Goal: Task Accomplishment & Management: Manage account settings

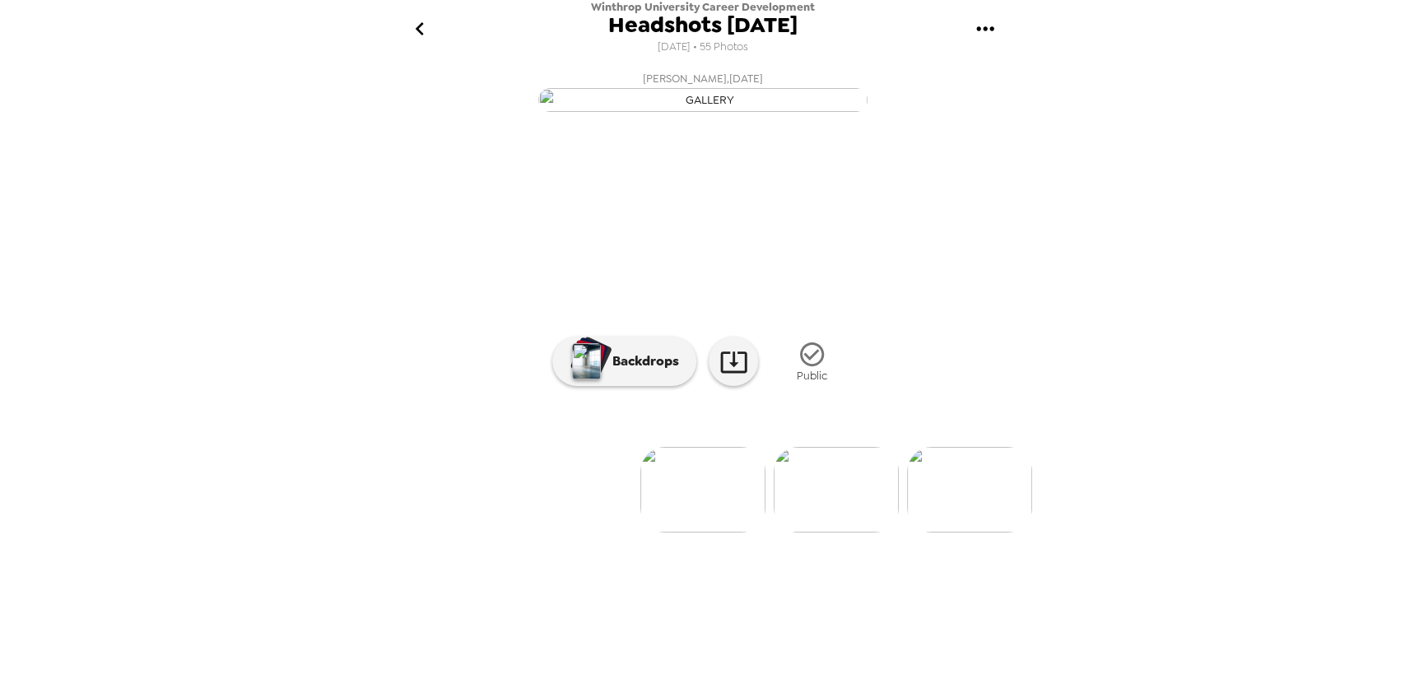
scroll to position [33, 0]
click at [828, 533] on img at bounding box center [836, 490] width 125 height 86
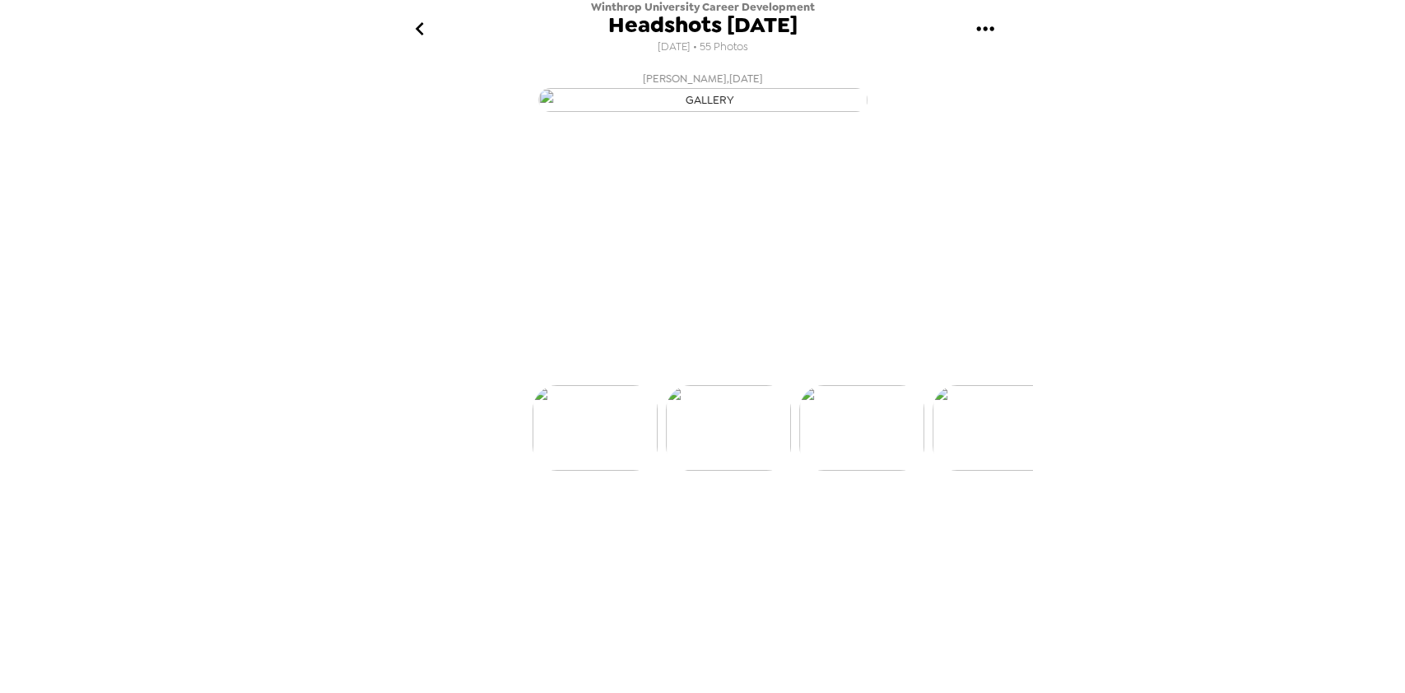
scroll to position [0, 133]
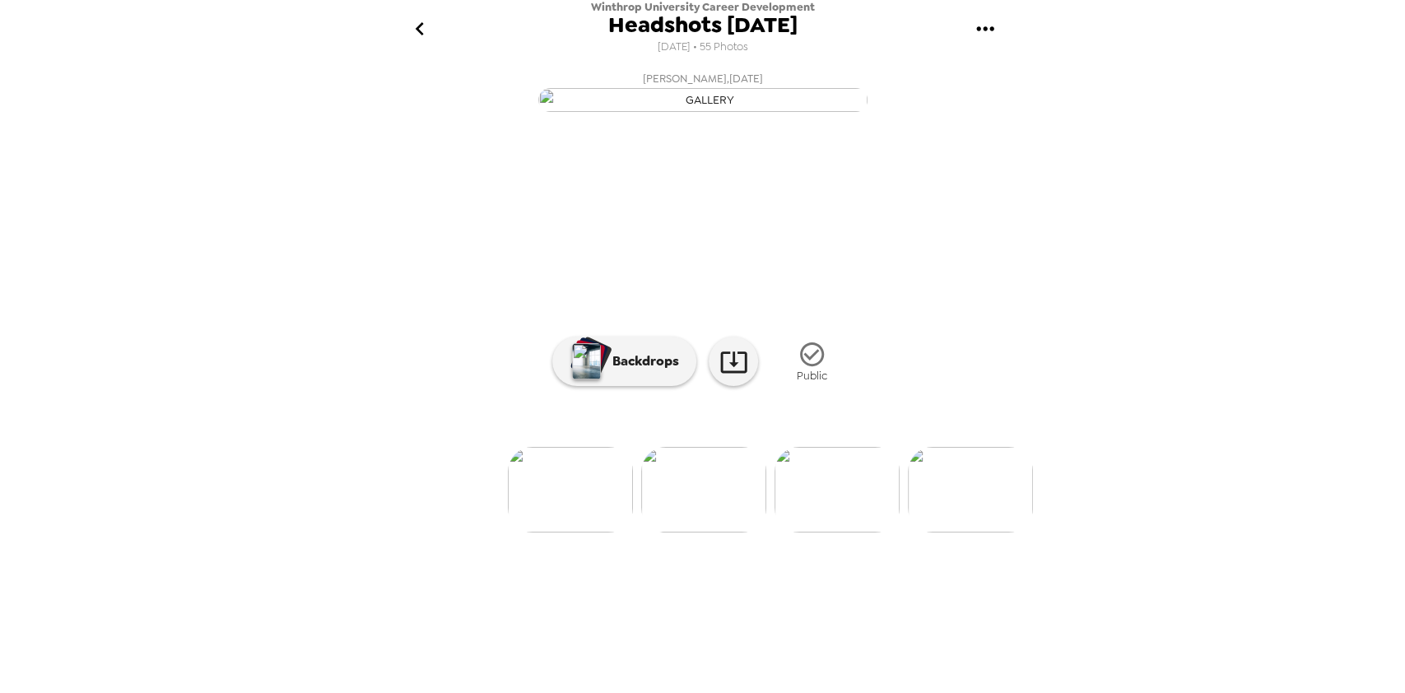
drag, startPoint x: 1031, startPoint y: 492, endPoint x: 1021, endPoint y: 509, distance: 19.9
click at [1021, 509] on div "Winthrop University Career Development Headshots 9/16/25 9/8/2025 • 55 Photos E…" at bounding box center [702, 346] width 1405 height 693
click at [866, 533] on img at bounding box center [836, 490] width 125 height 86
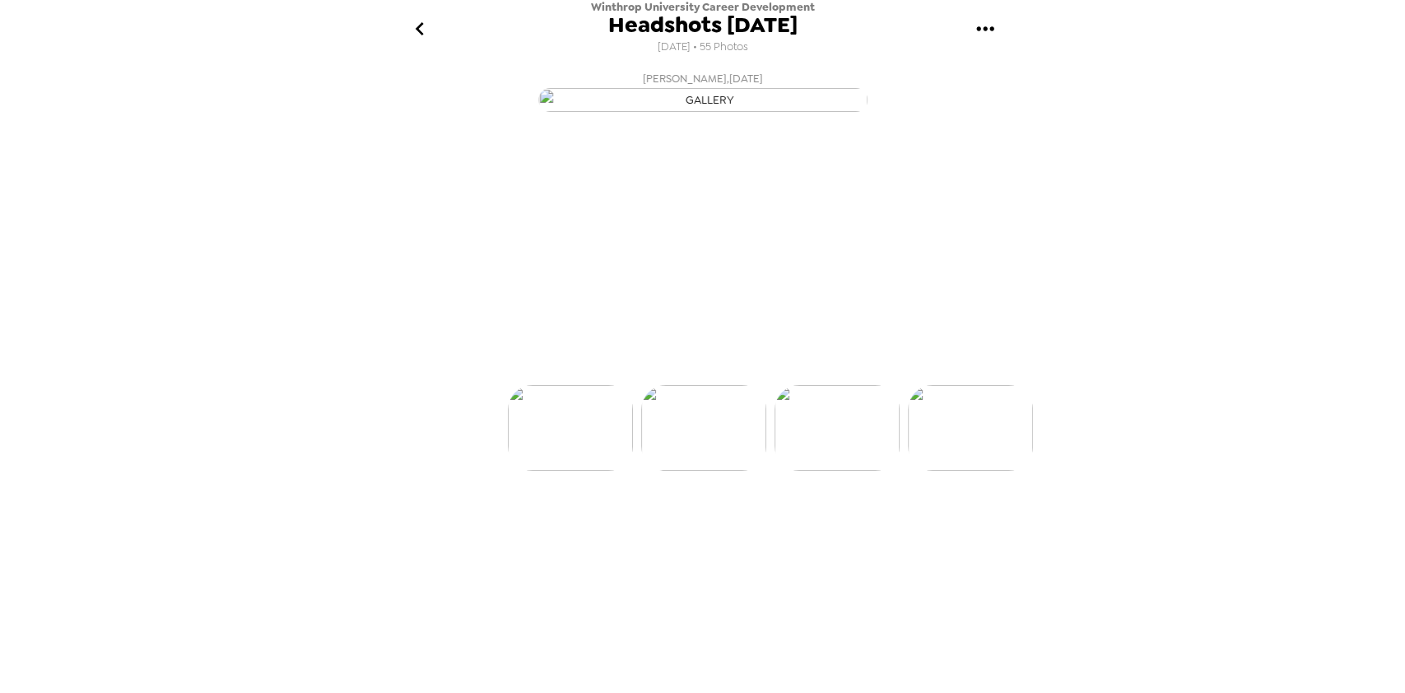
scroll to position [0, 0]
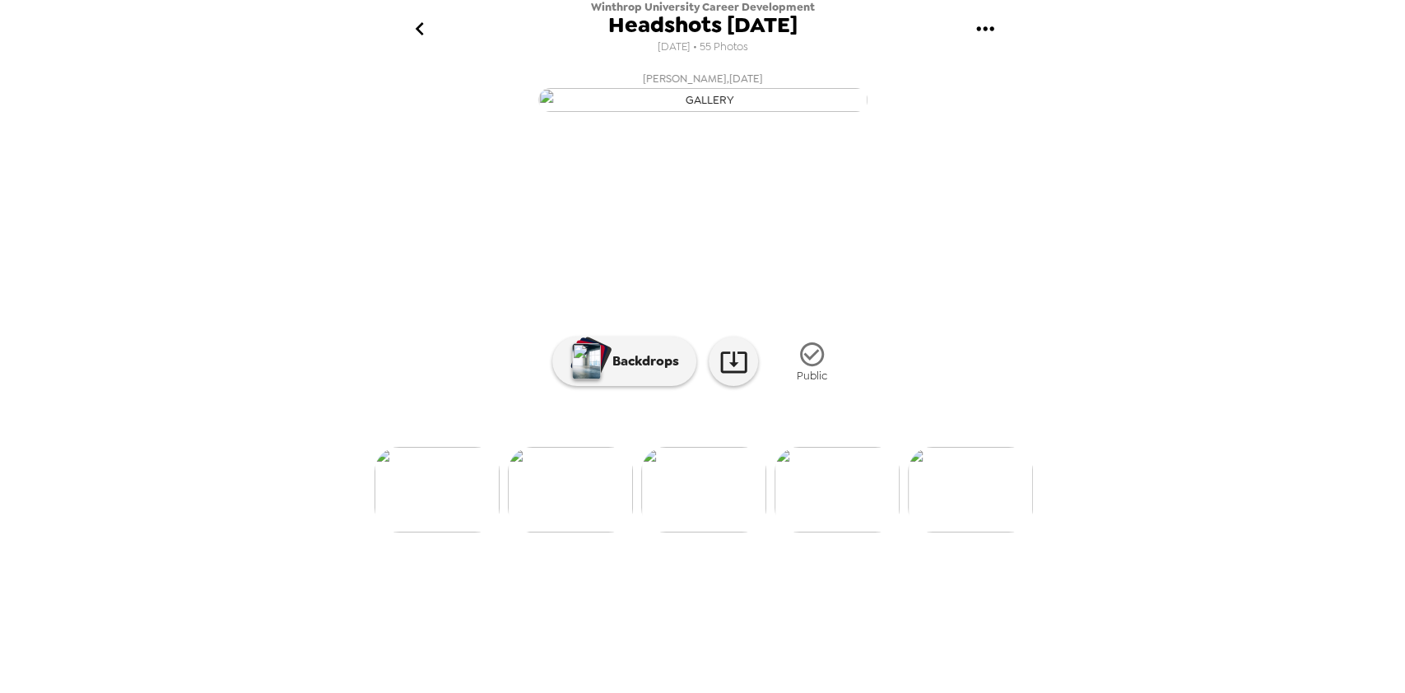
click at [866, 533] on img at bounding box center [836, 490] width 125 height 86
click at [866, 533] on img at bounding box center [837, 490] width 125 height 86
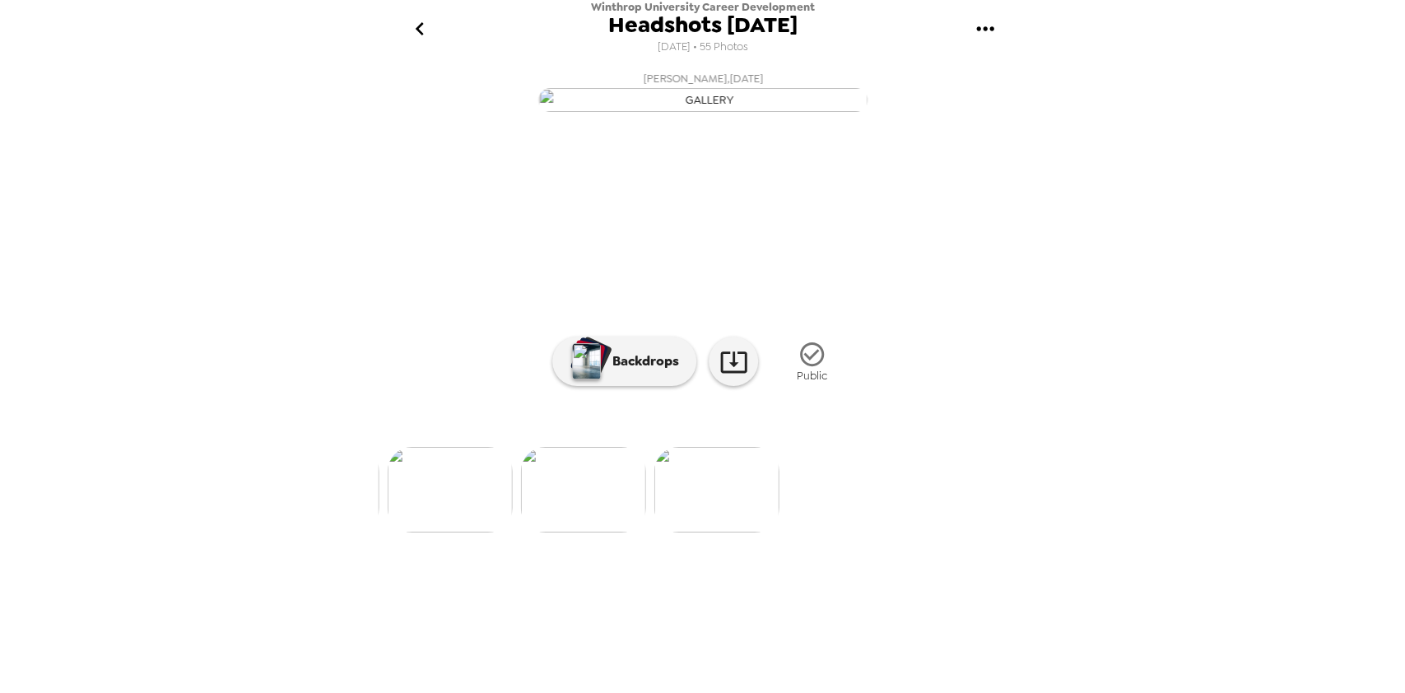
scroll to position [0, 7200]
click at [811, 369] on icon "button" at bounding box center [812, 354] width 29 height 29
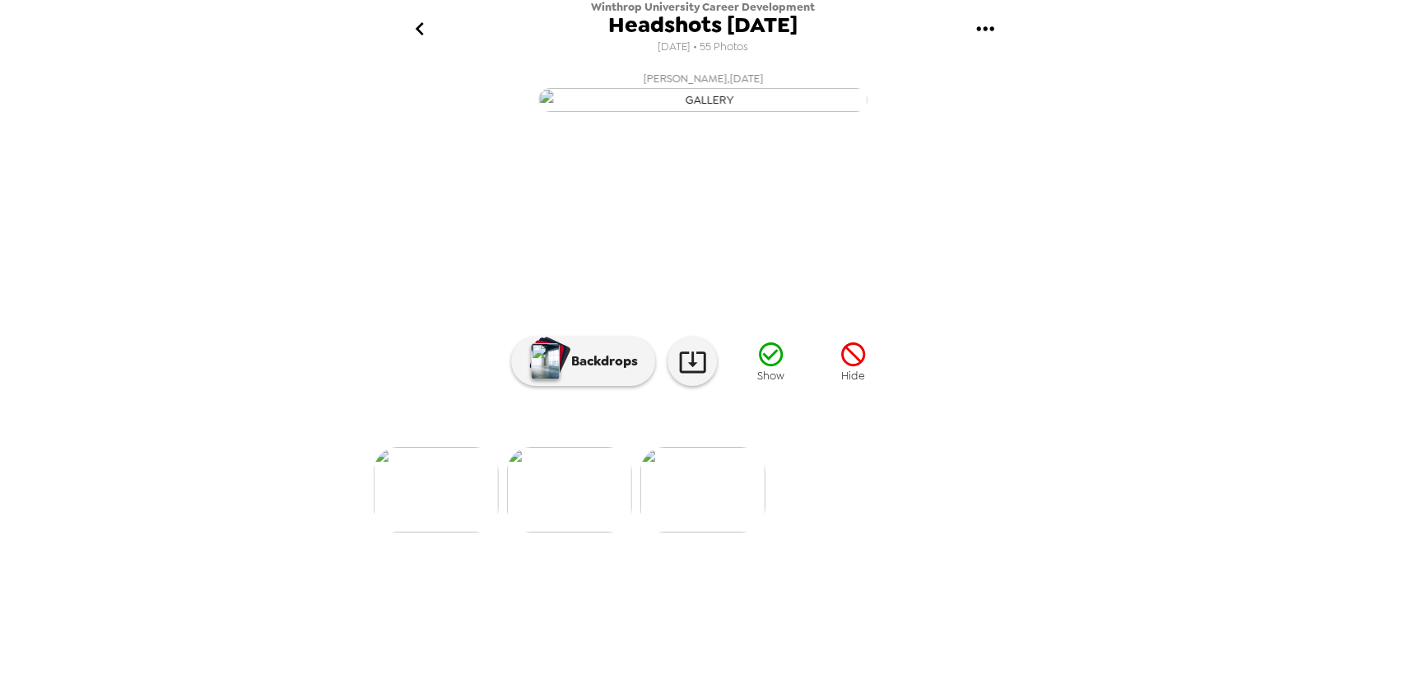
click at [845, 366] on icon "button" at bounding box center [852, 354] width 24 height 24
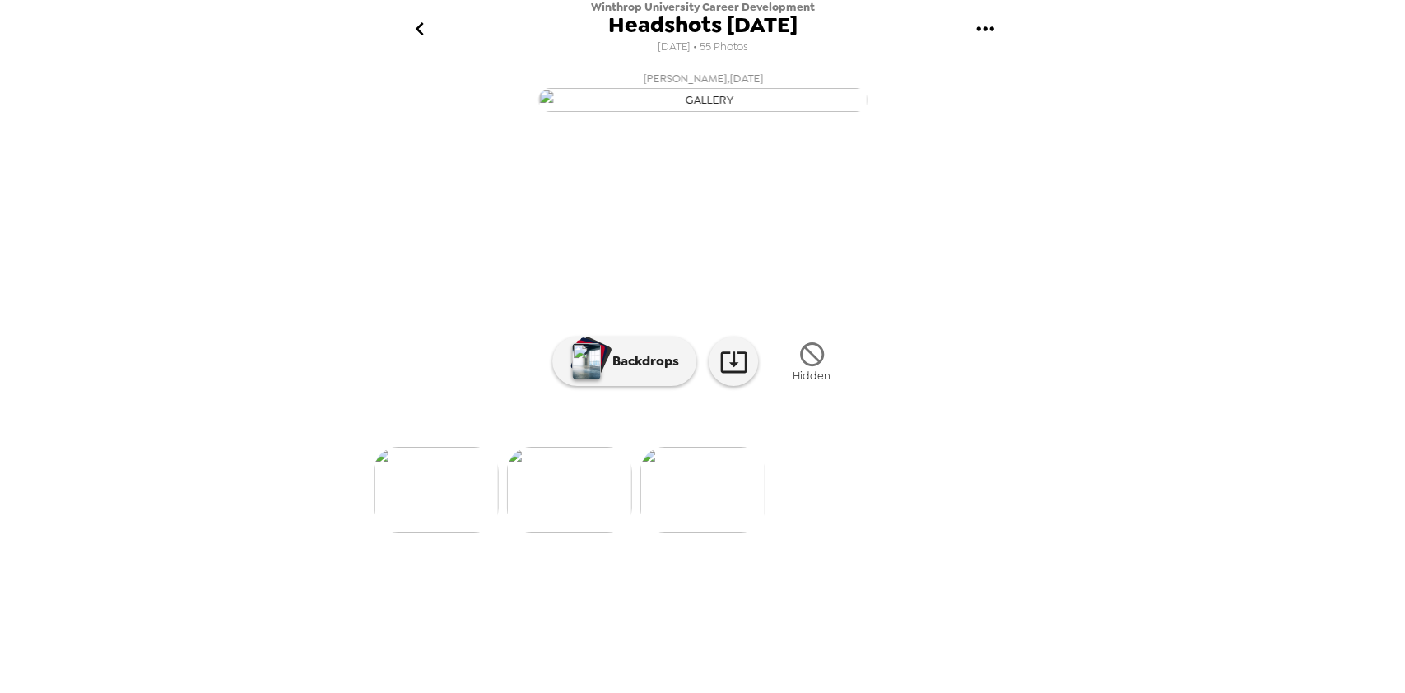
click at [988, 36] on icon "gallery menu" at bounding box center [985, 29] width 26 height 26
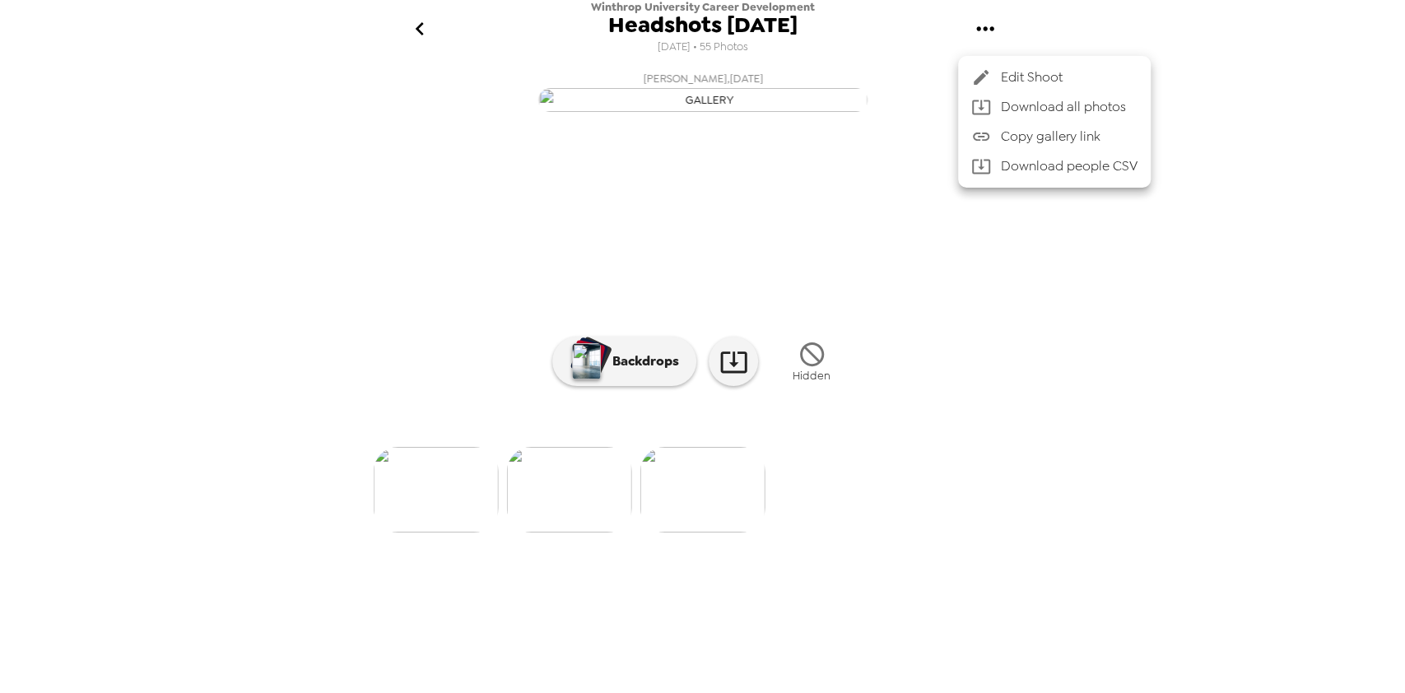
click at [558, 654] on div at bounding box center [702, 346] width 1405 height 693
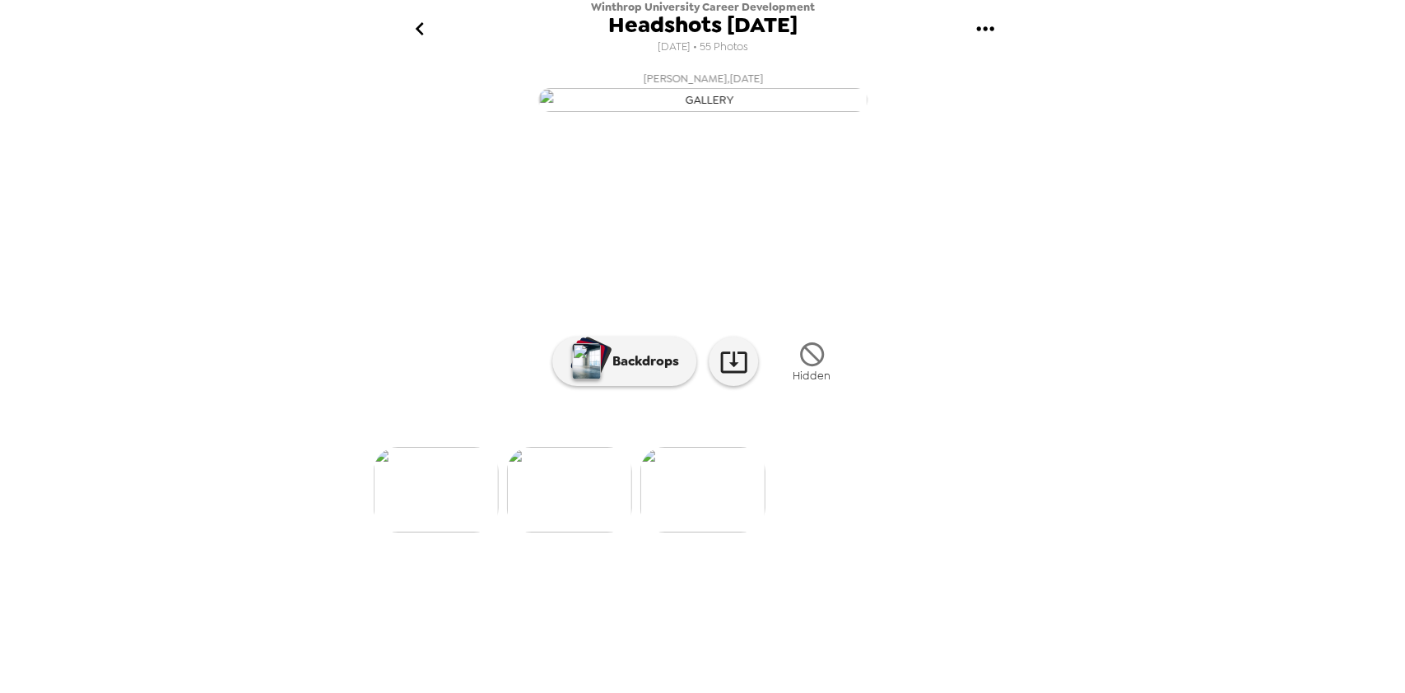
click at [558, 533] on img at bounding box center [569, 490] width 125 height 86
click at [534, 533] on img at bounding box center [521, 490] width 125 height 86
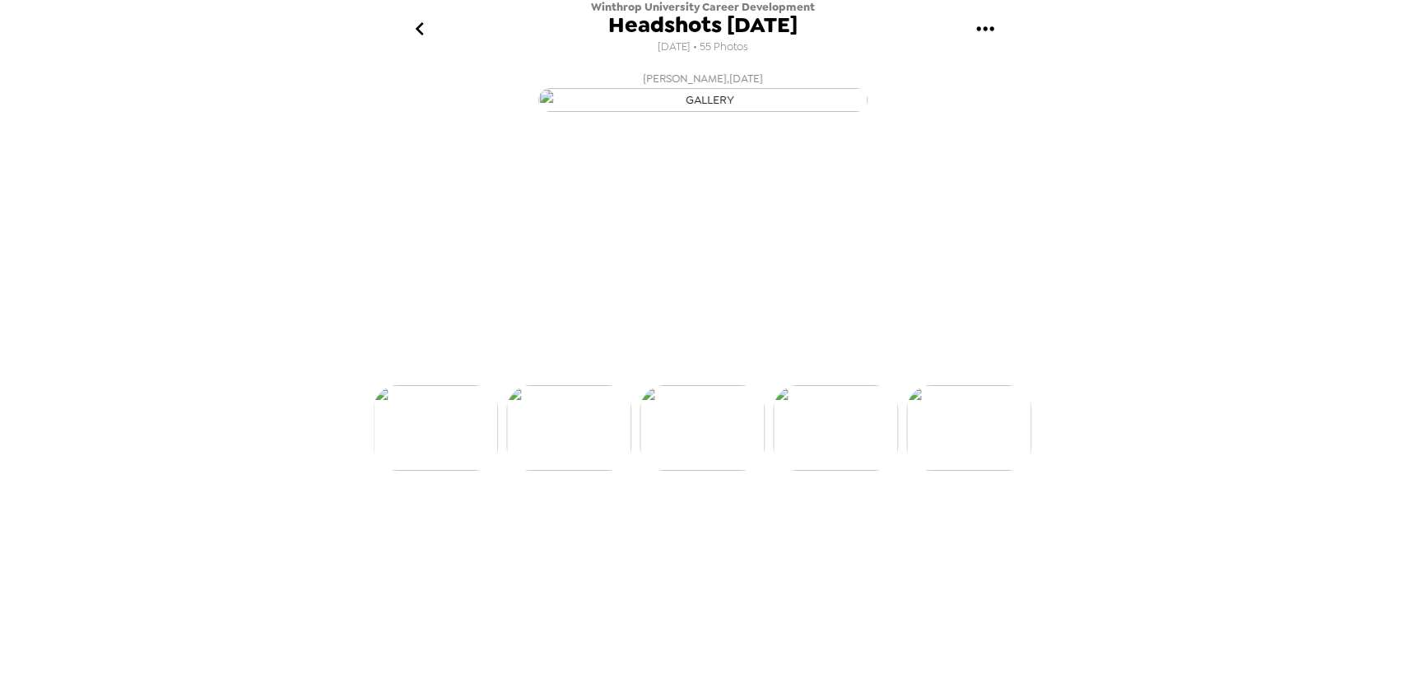
scroll to position [0, 1332]
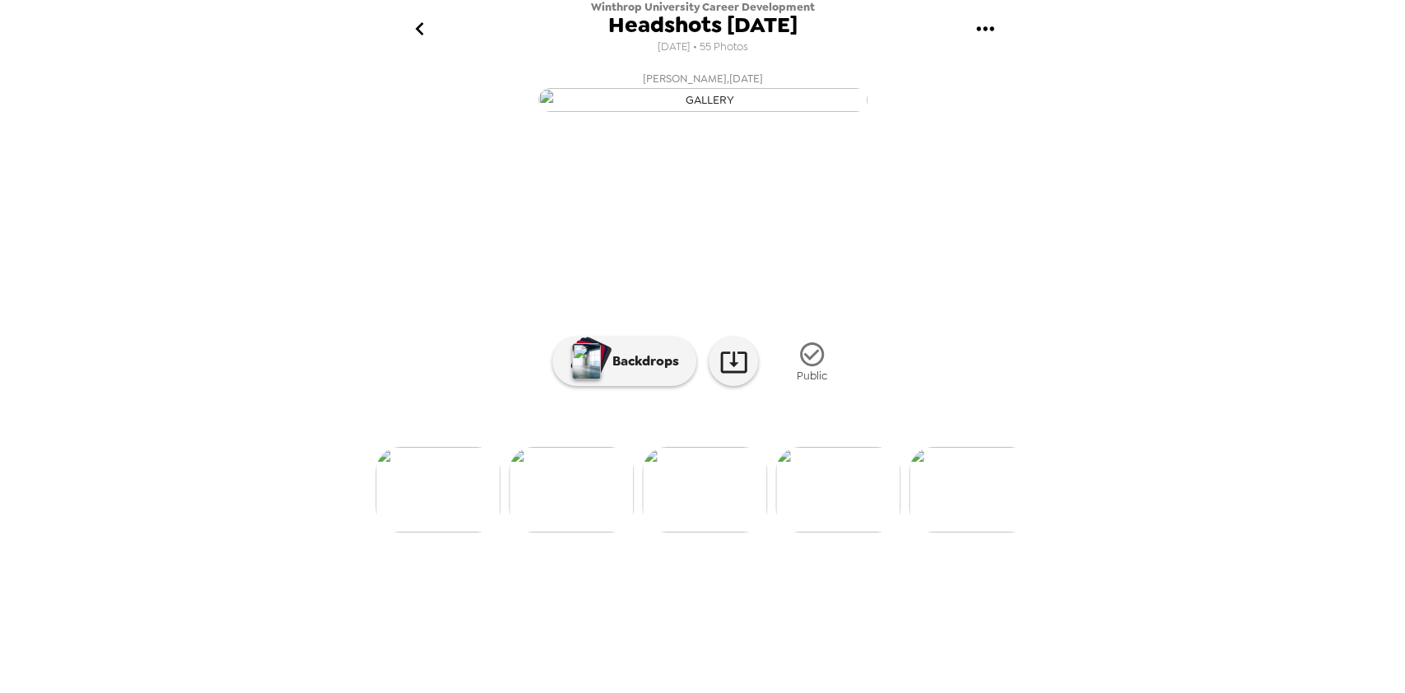
click at [725, 373] on icon at bounding box center [733, 361] width 26 height 21
click at [591, 379] on img "button" at bounding box center [586, 361] width 29 height 36
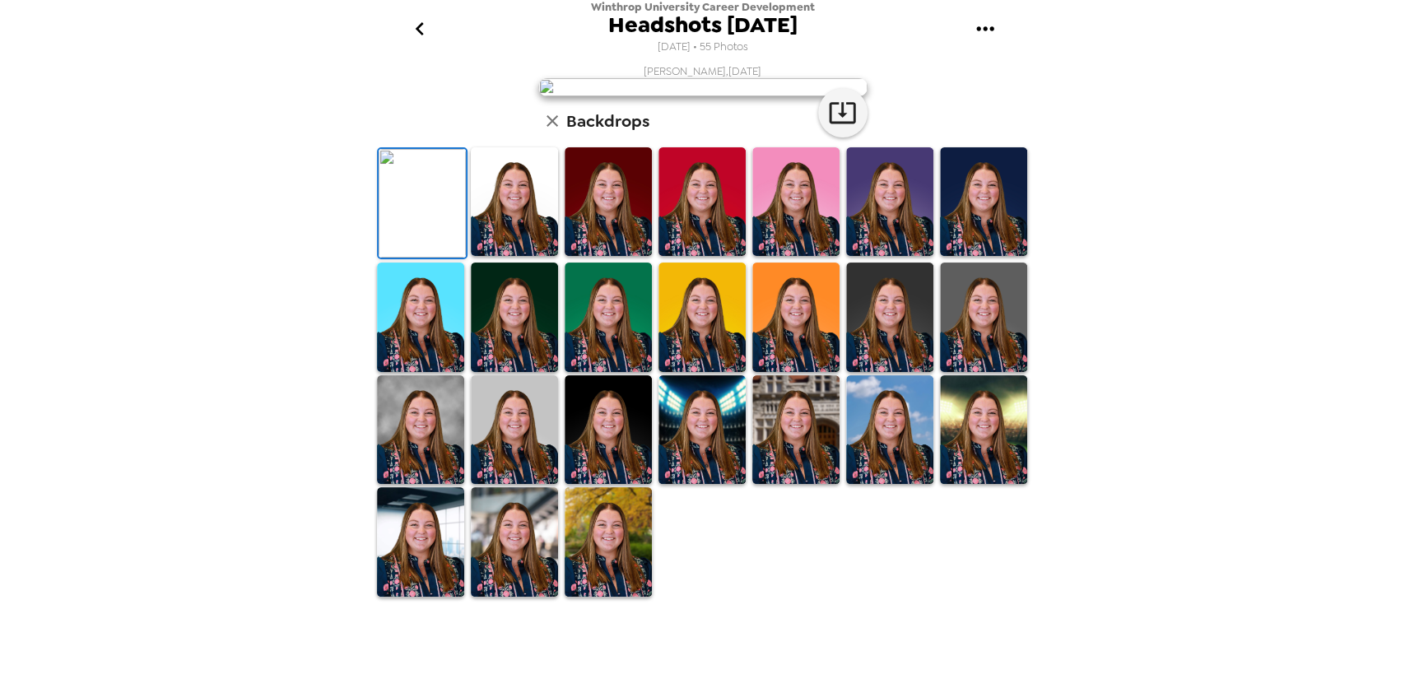
click at [507, 257] on img at bounding box center [514, 201] width 87 height 109
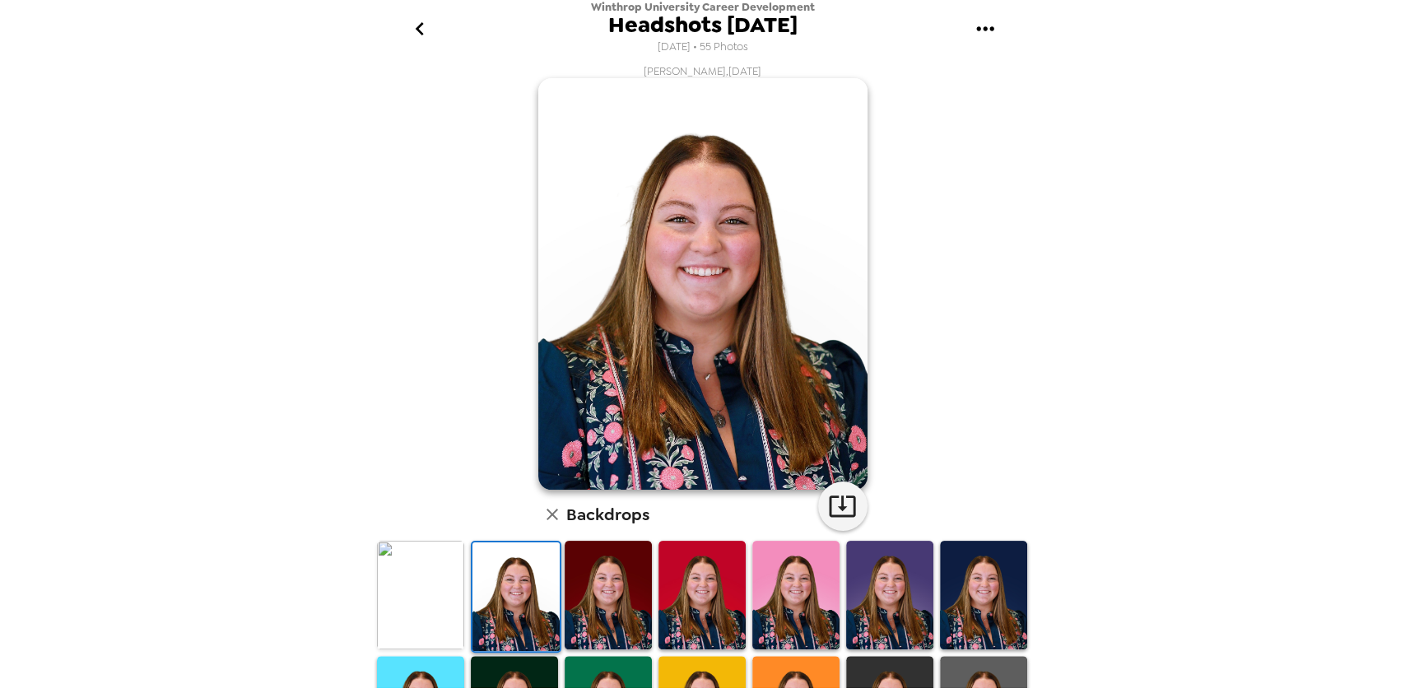
click at [993, 614] on img at bounding box center [983, 595] width 87 height 109
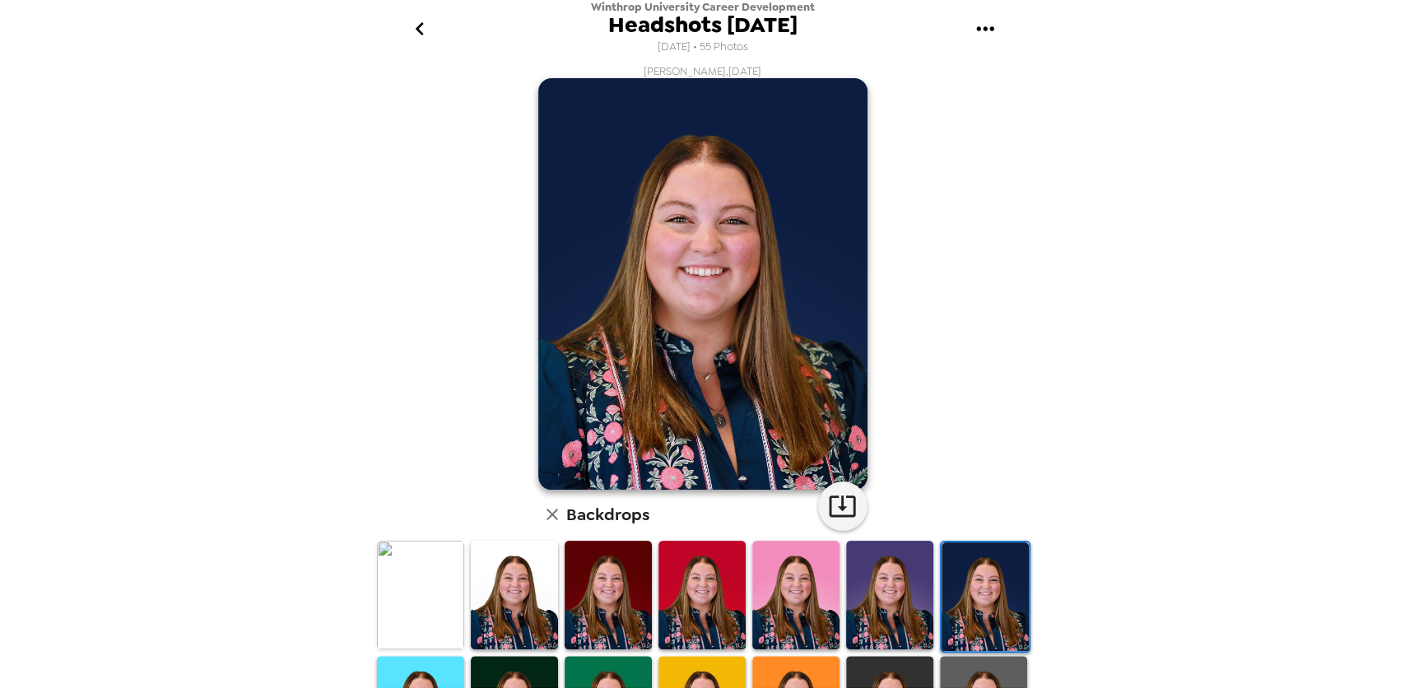
click at [764, 598] on img at bounding box center [795, 595] width 87 height 109
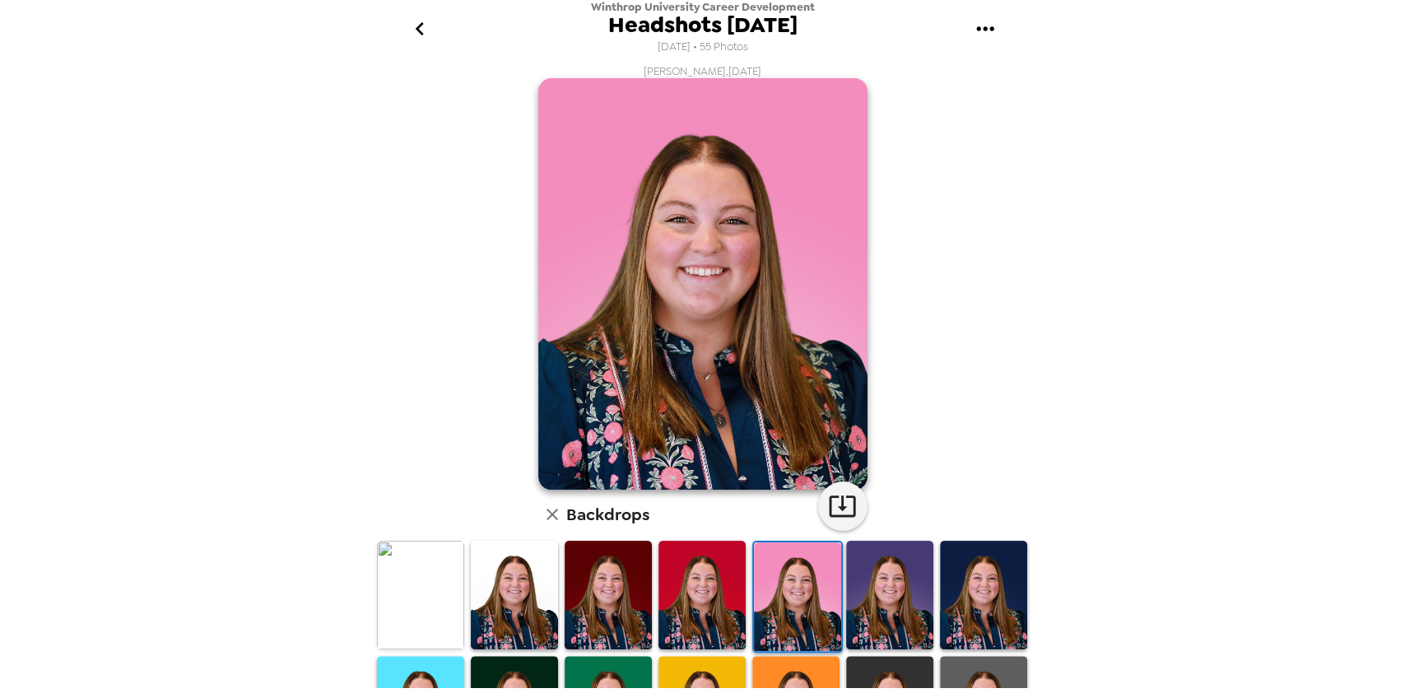
click at [863, 593] on img at bounding box center [889, 595] width 87 height 109
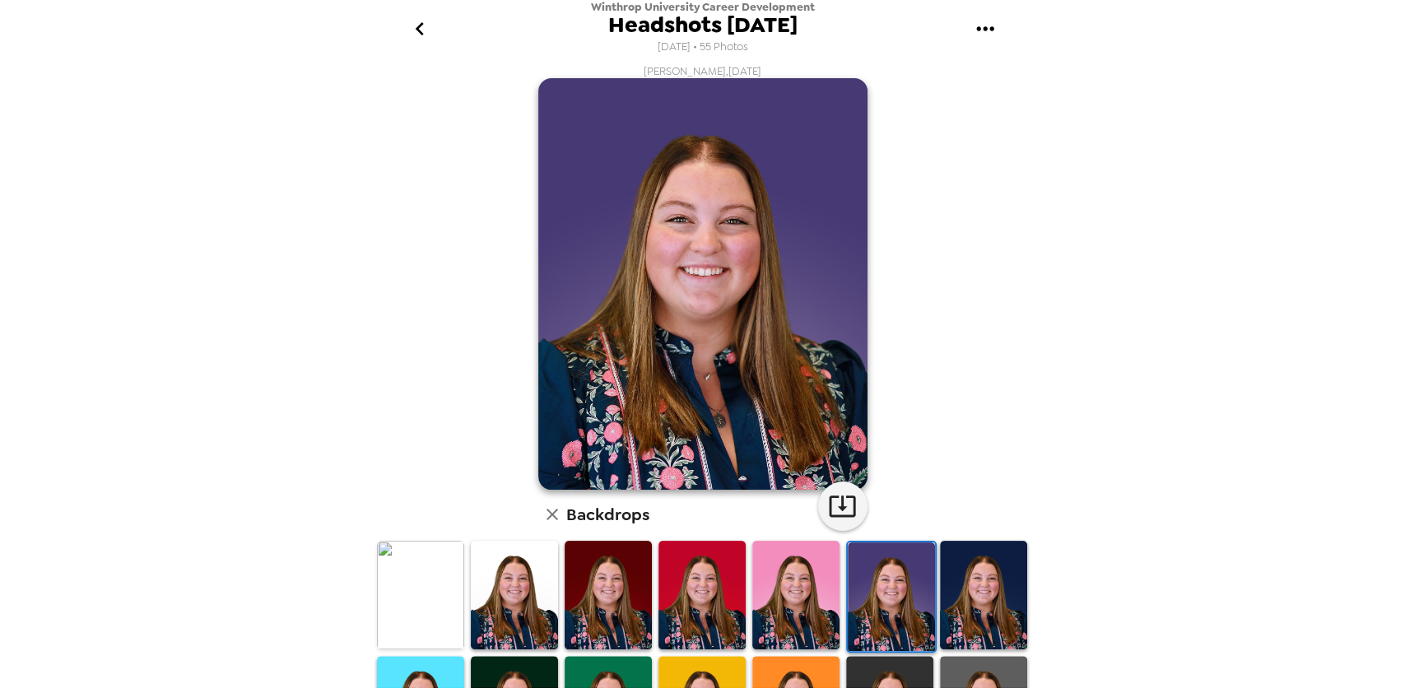
click at [699, 592] on img at bounding box center [701, 595] width 87 height 109
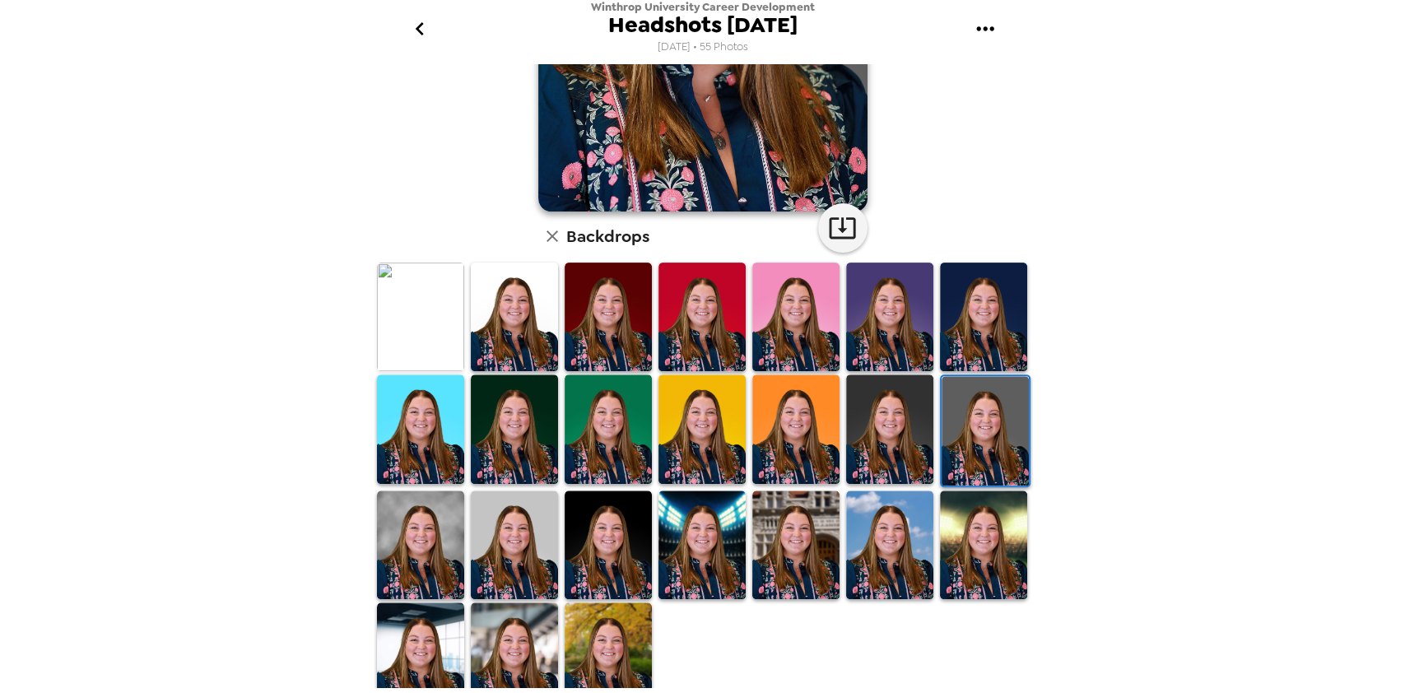
scroll to position [293, 0]
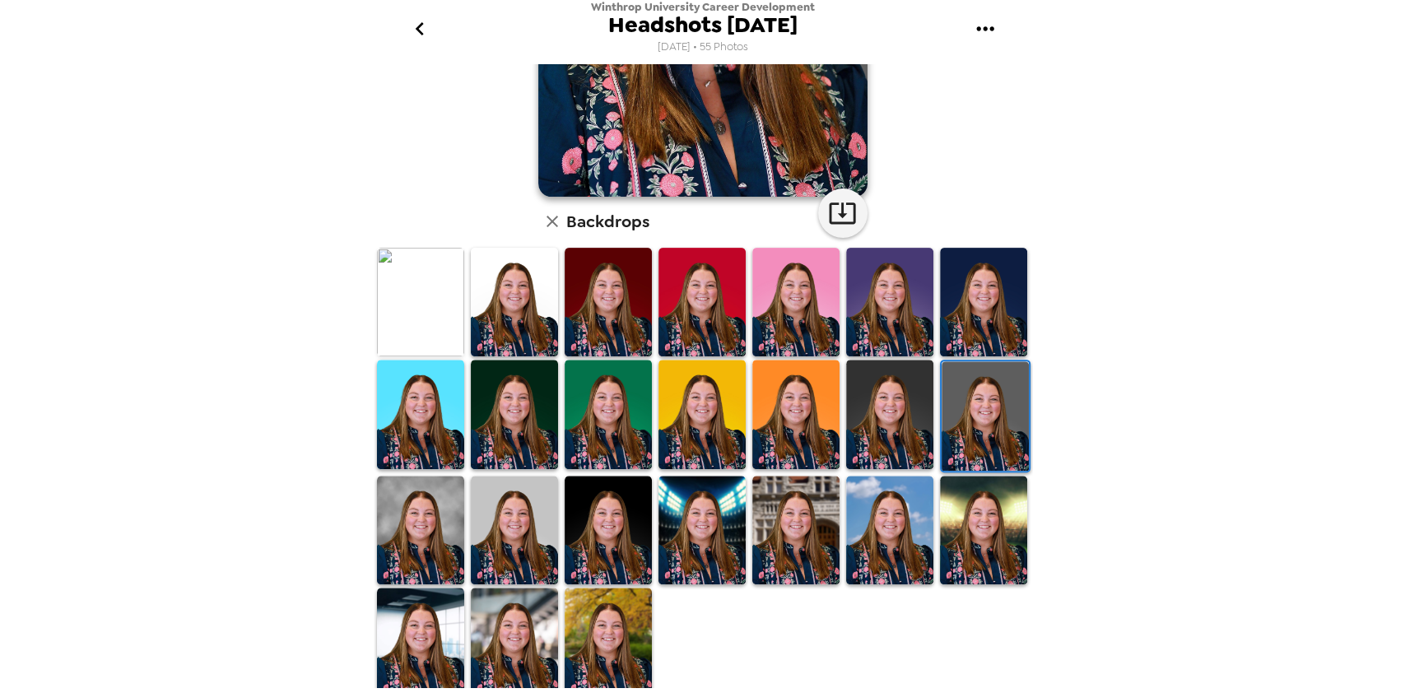
click at [629, 557] on img at bounding box center [608, 530] width 87 height 109
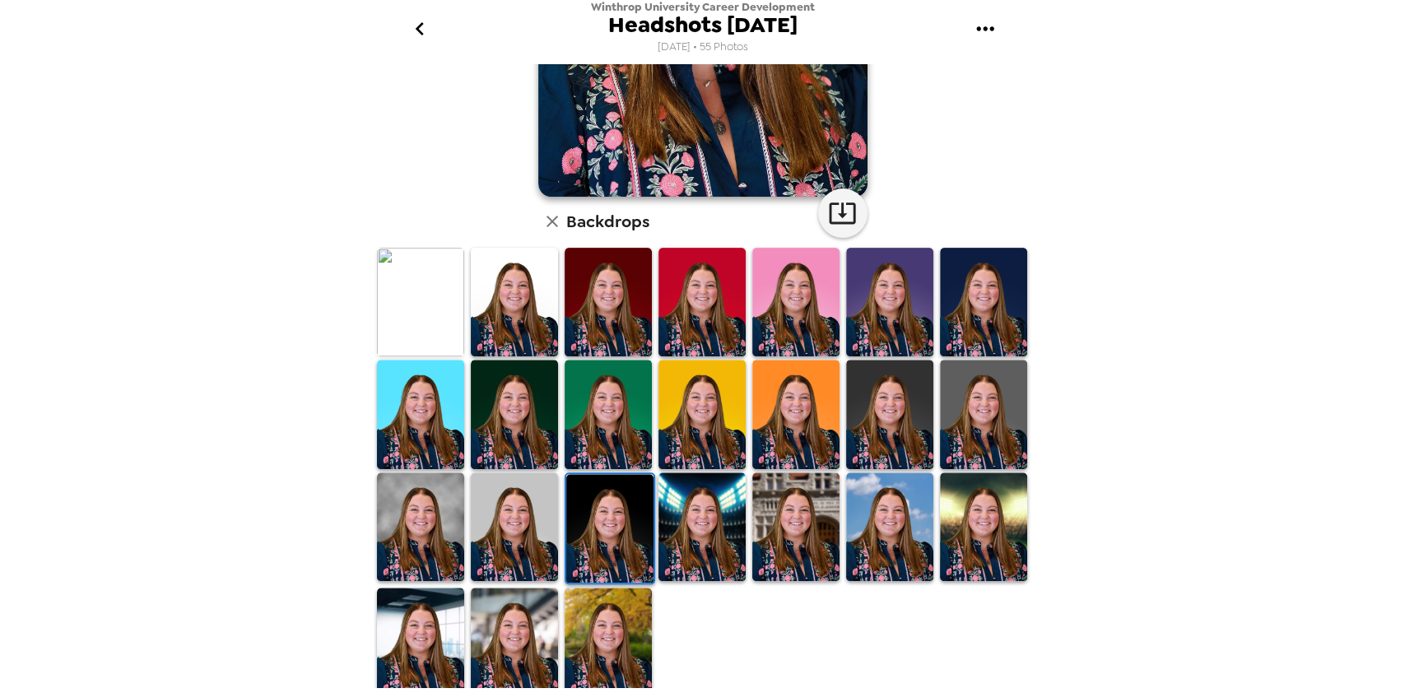
scroll to position [0, 0]
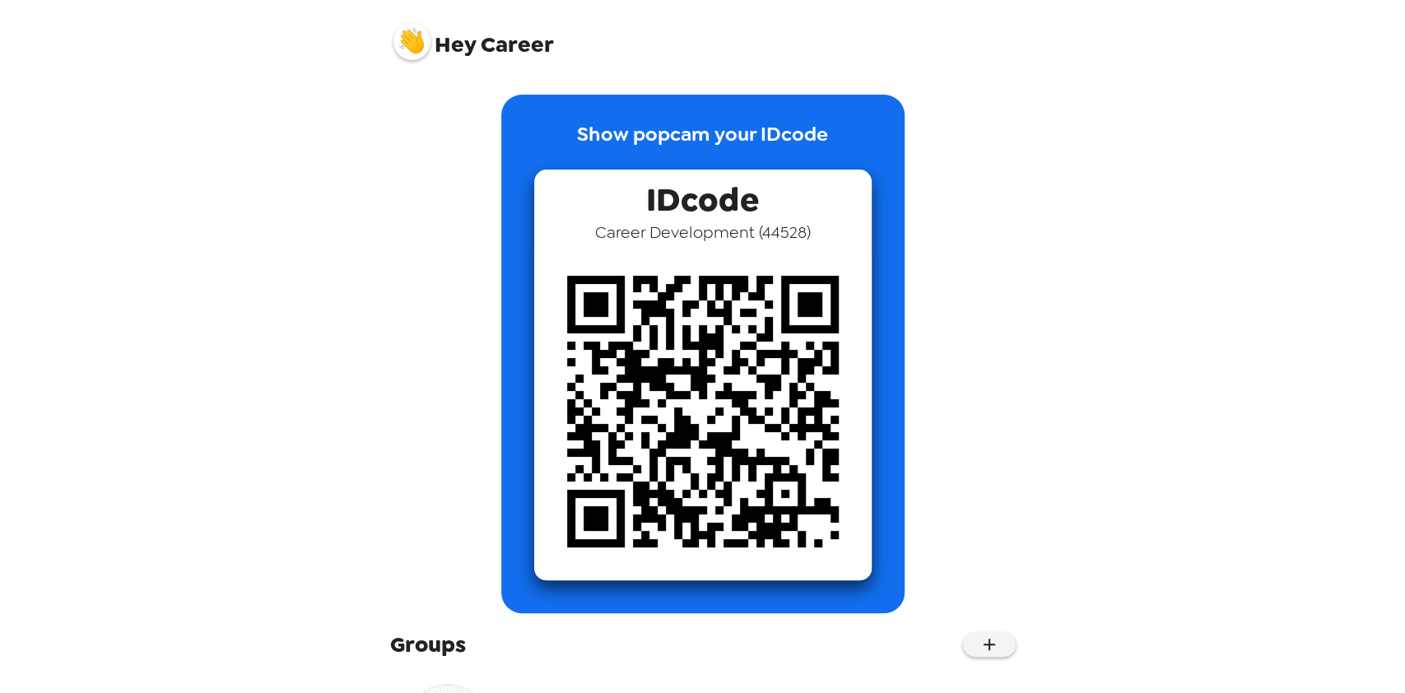
click at [392, 33] on div "Hey Career" at bounding box center [703, 35] width 658 height 70
click at [411, 40] on img at bounding box center [411, 41] width 37 height 37
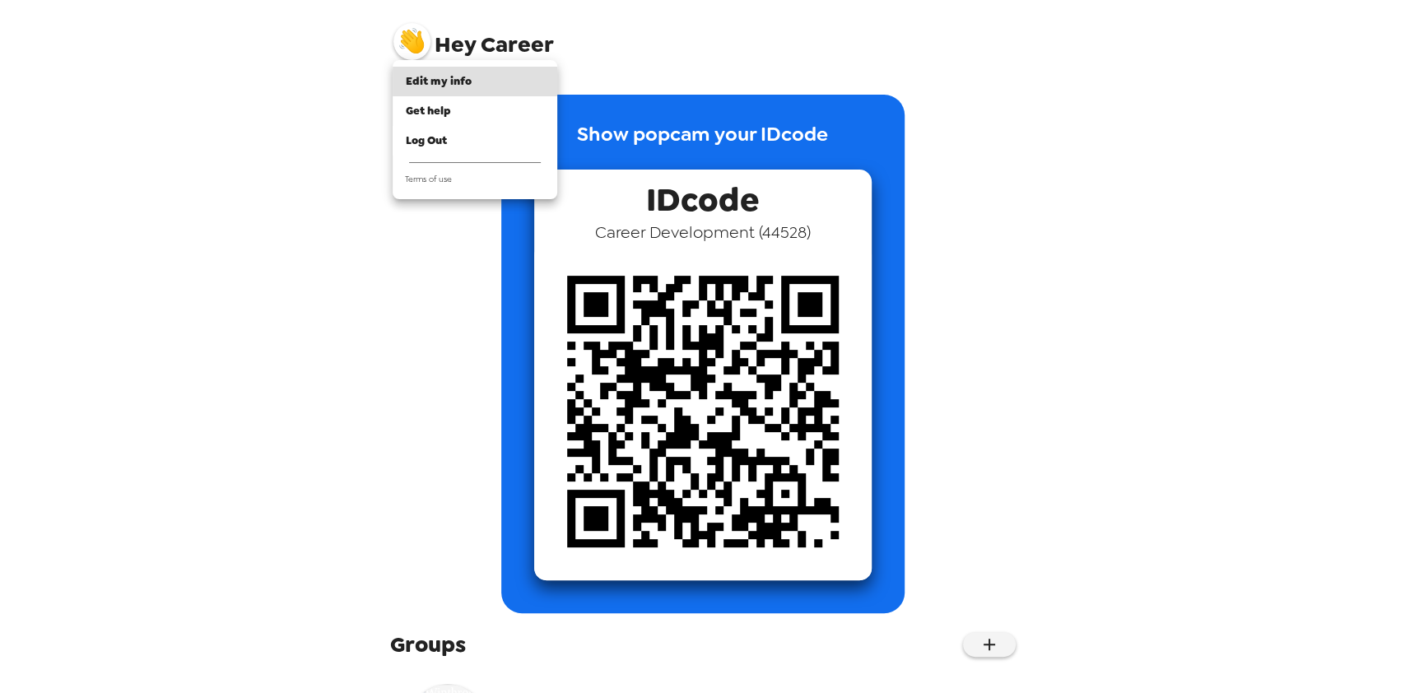
click at [459, 135] on div "Log Out" at bounding box center [475, 141] width 138 height 16
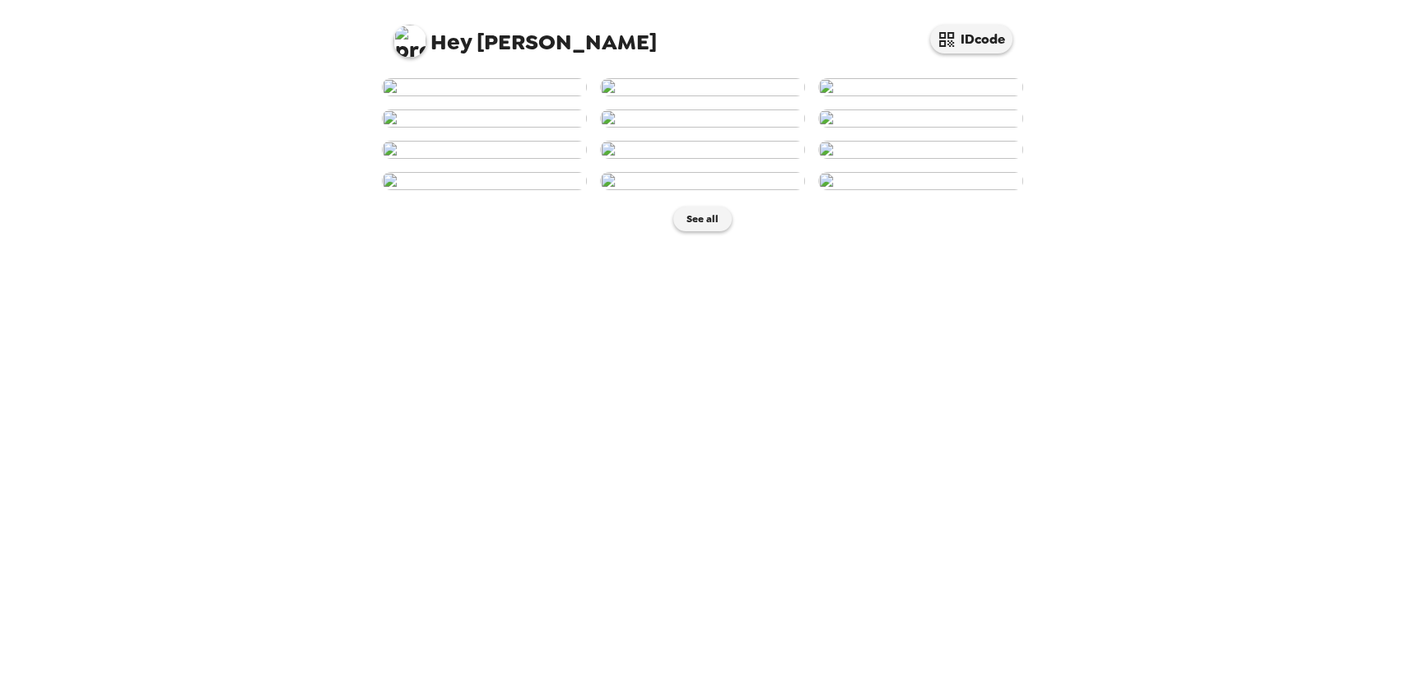
click at [565, 96] on img at bounding box center [484, 87] width 205 height 18
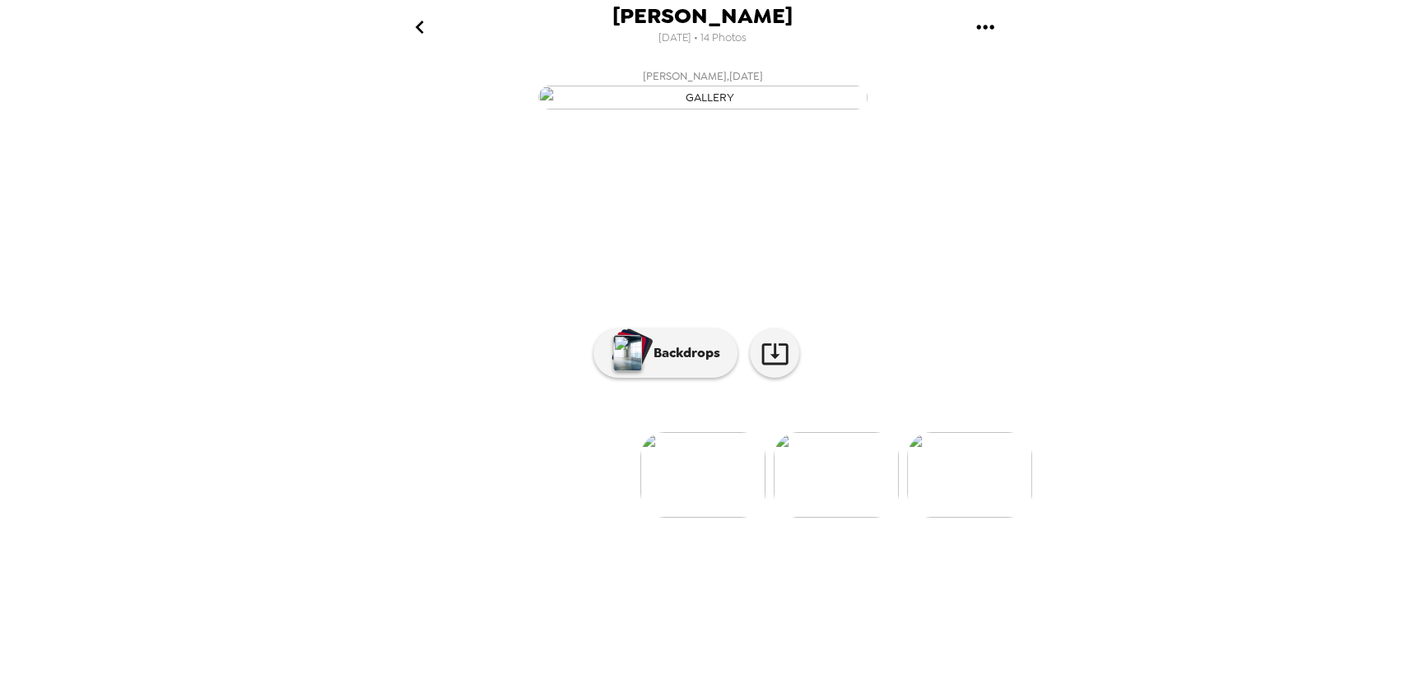
click at [992, 29] on icon "gallery menu" at bounding box center [984, 27] width 17 height 4
click at [1182, 289] on div at bounding box center [702, 346] width 1405 height 693
click at [980, 33] on icon "gallery menu" at bounding box center [985, 27] width 26 height 26
click at [428, 15] on div at bounding box center [702, 346] width 1405 height 693
click at [412, 30] on icon "go back" at bounding box center [420, 27] width 26 height 26
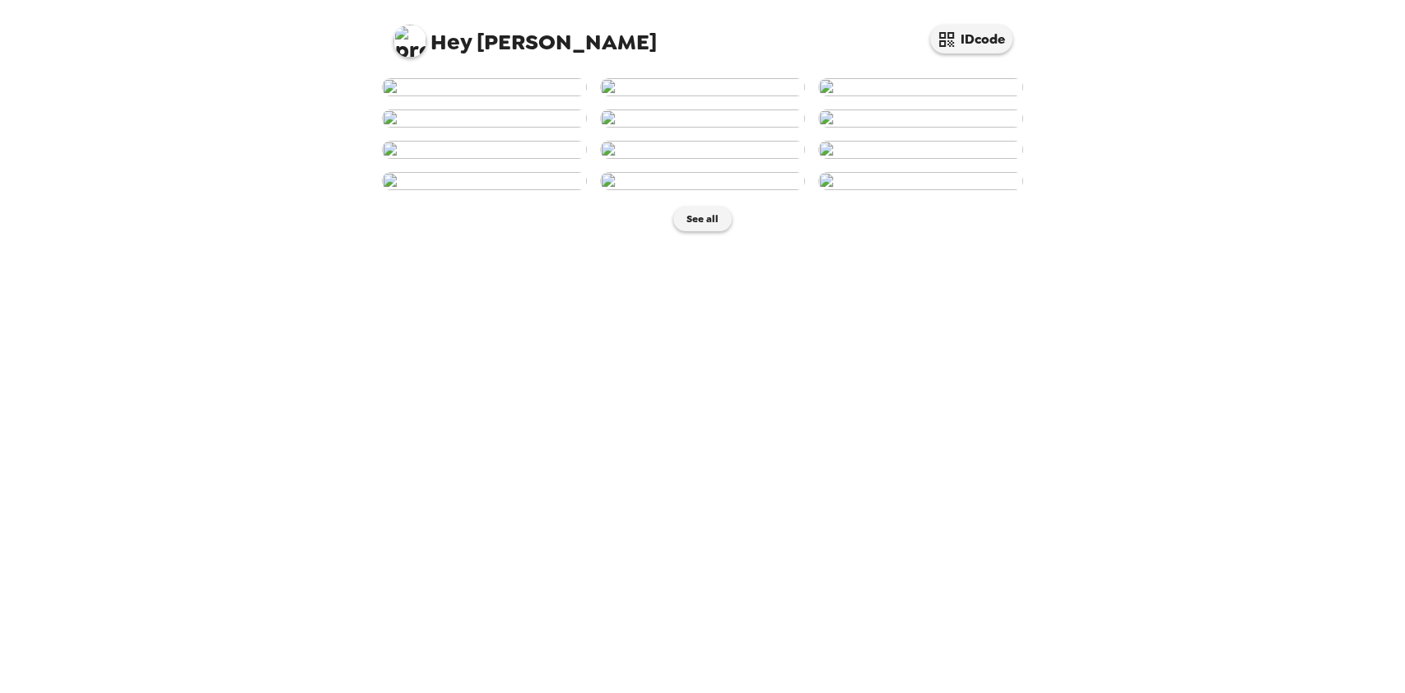
click at [912, 96] on img at bounding box center [920, 87] width 205 height 18
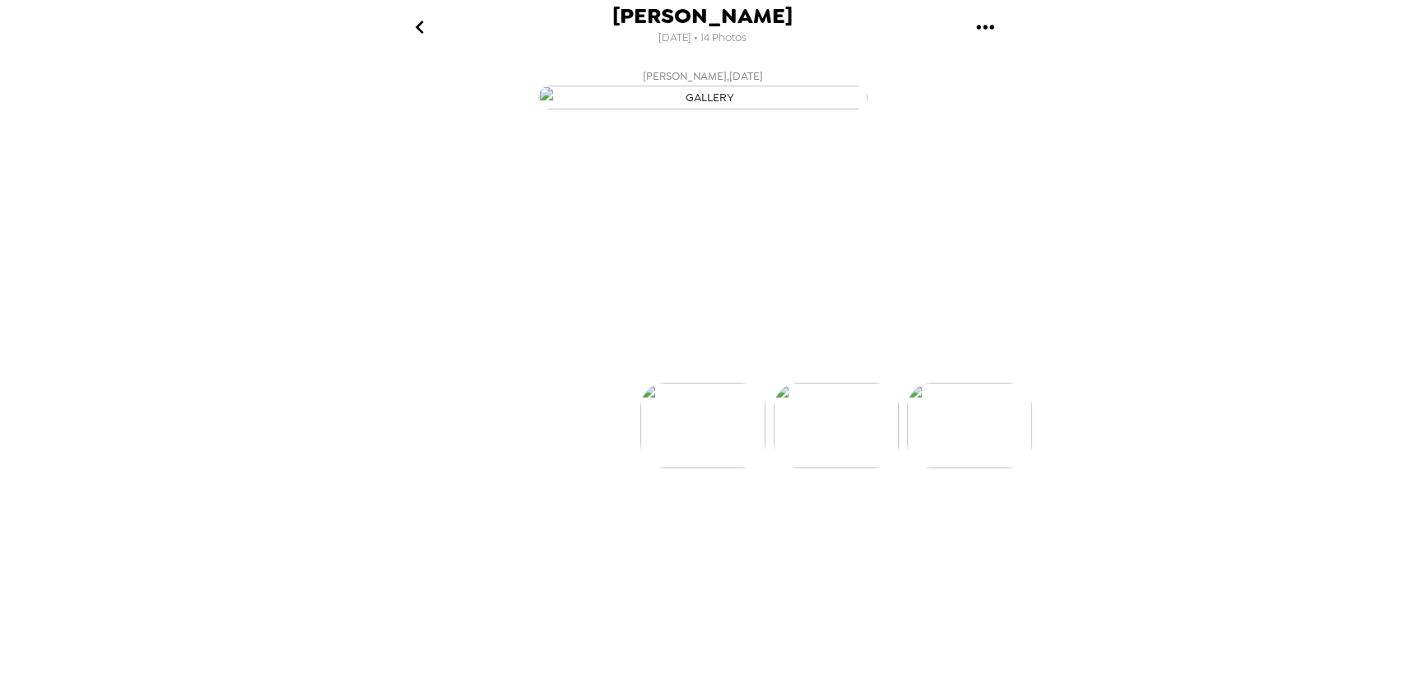
scroll to position [0, 265]
click at [678, 363] on p "Backdrops" at bounding box center [682, 353] width 75 height 20
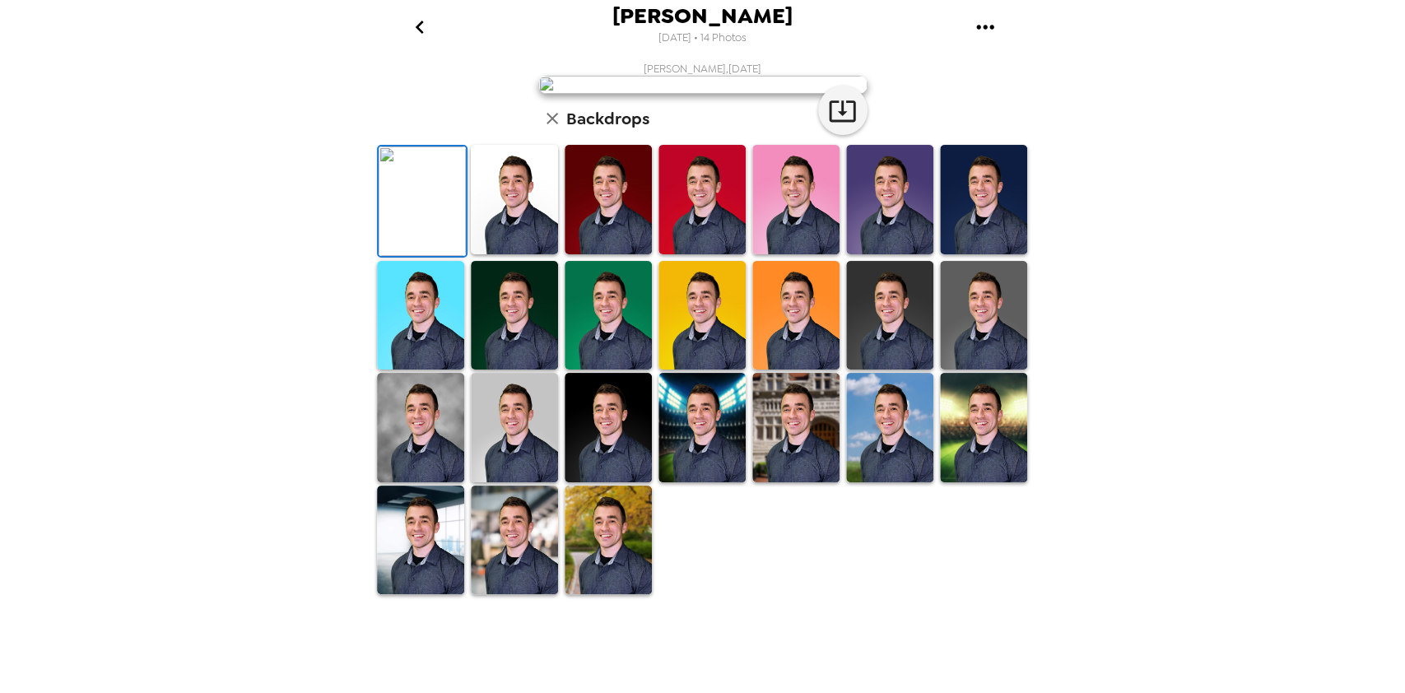
click at [515, 370] on img at bounding box center [514, 315] width 87 height 109
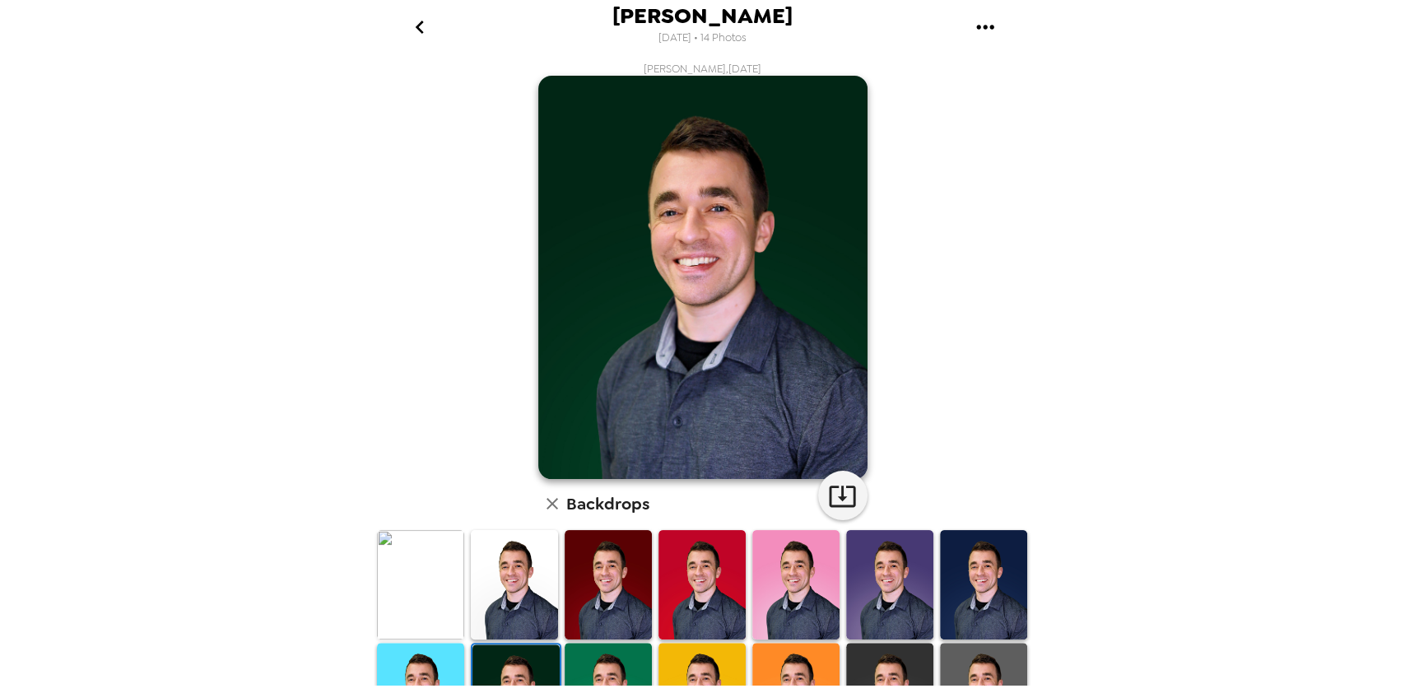
click at [600, 597] on img at bounding box center [608, 584] width 87 height 109
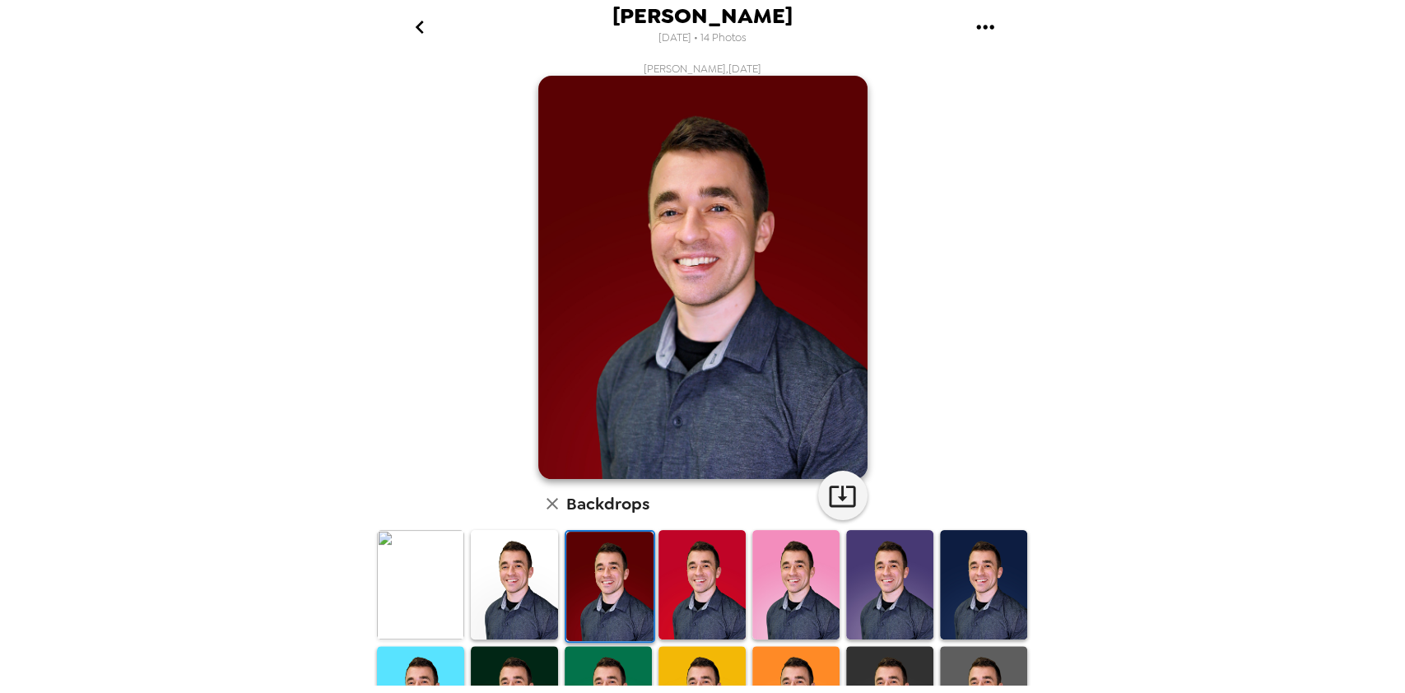
click at [542, 576] on img at bounding box center [514, 584] width 87 height 109
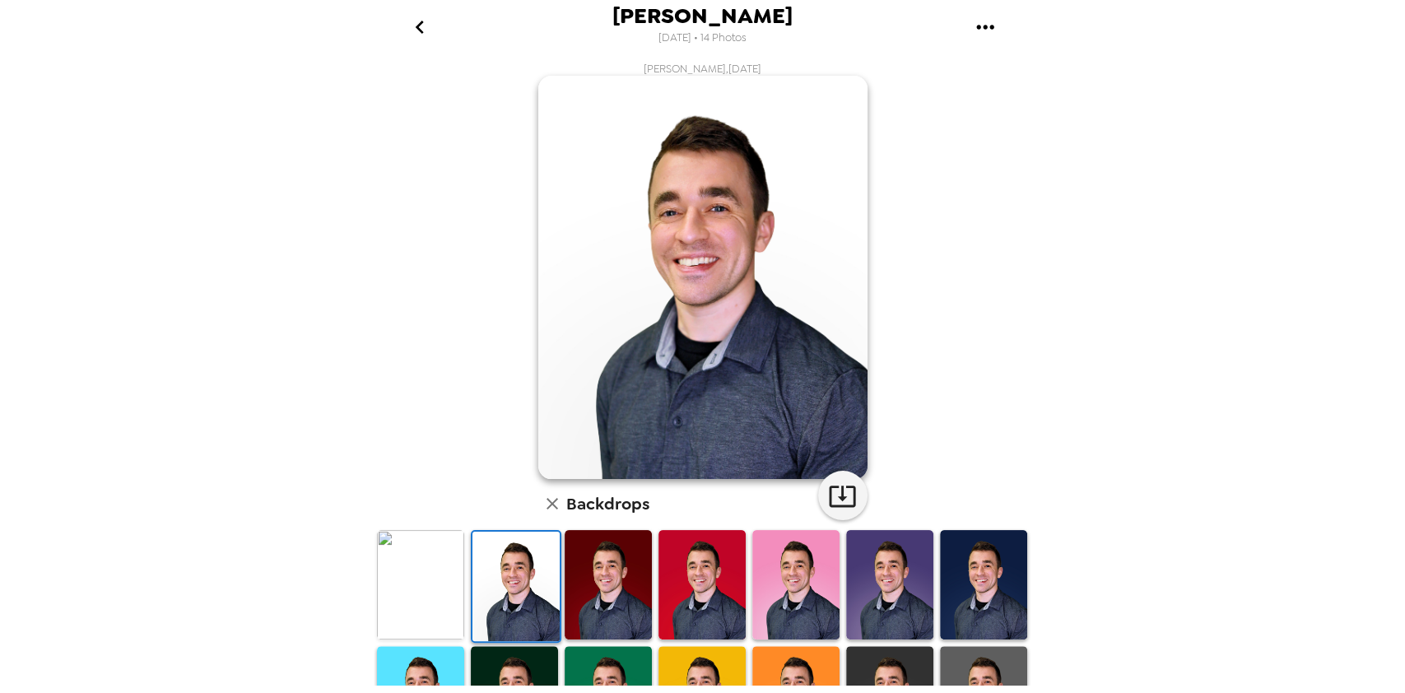
click at [960, 608] on img at bounding box center [983, 584] width 87 height 109
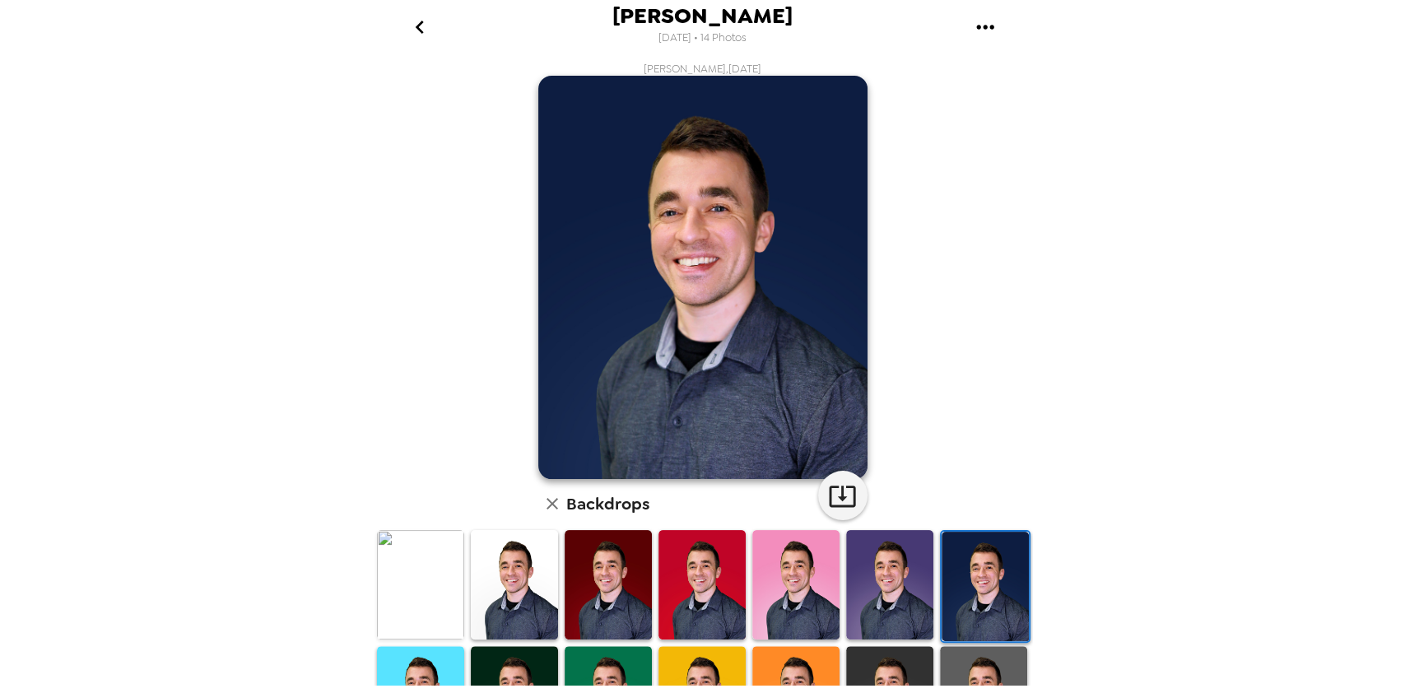
drag, startPoint x: 1039, startPoint y: 378, endPoint x: 1027, endPoint y: 536, distance: 158.4
click at [1027, 536] on div "Michael Szeman 9/16/2025 • 14 Photos Michael Szeman , 02-14-2025 Backdrops" at bounding box center [702, 346] width 1405 height 693
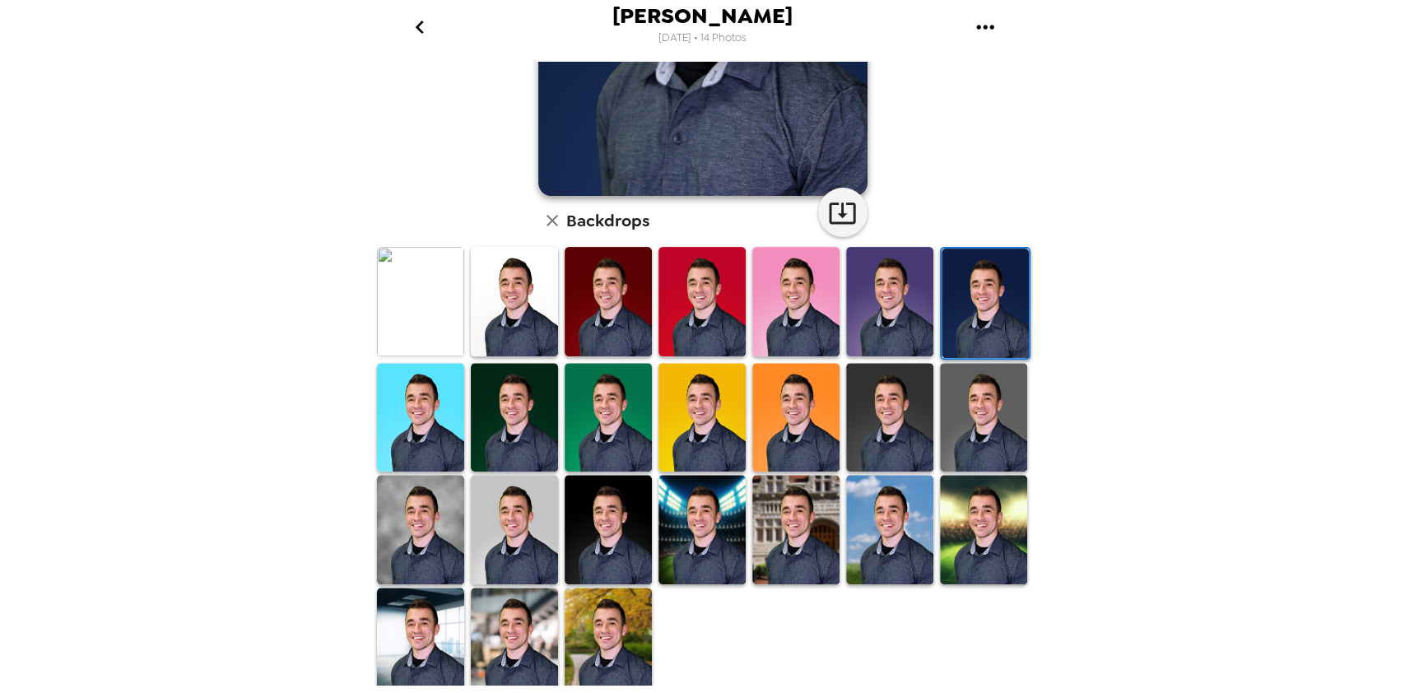
scroll to position [284, 0]
click at [608, 532] on img at bounding box center [608, 528] width 87 height 109
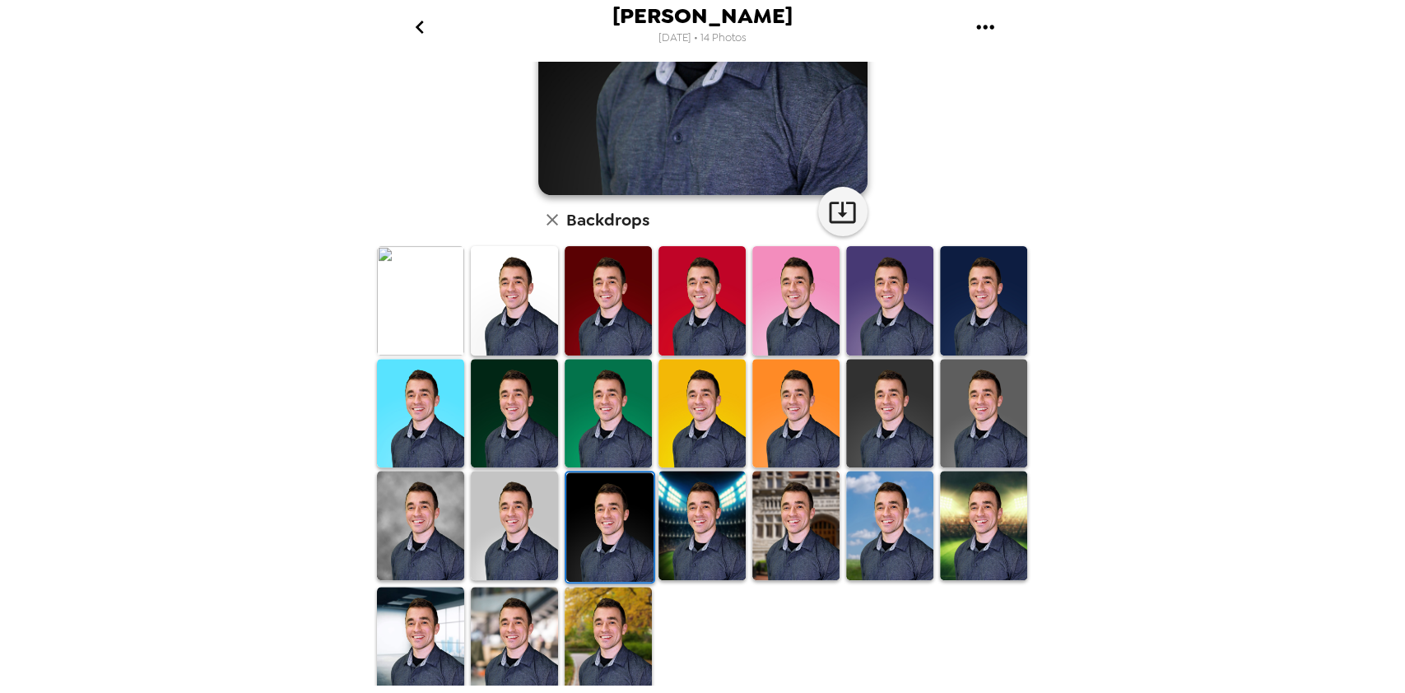
scroll to position [0, 0]
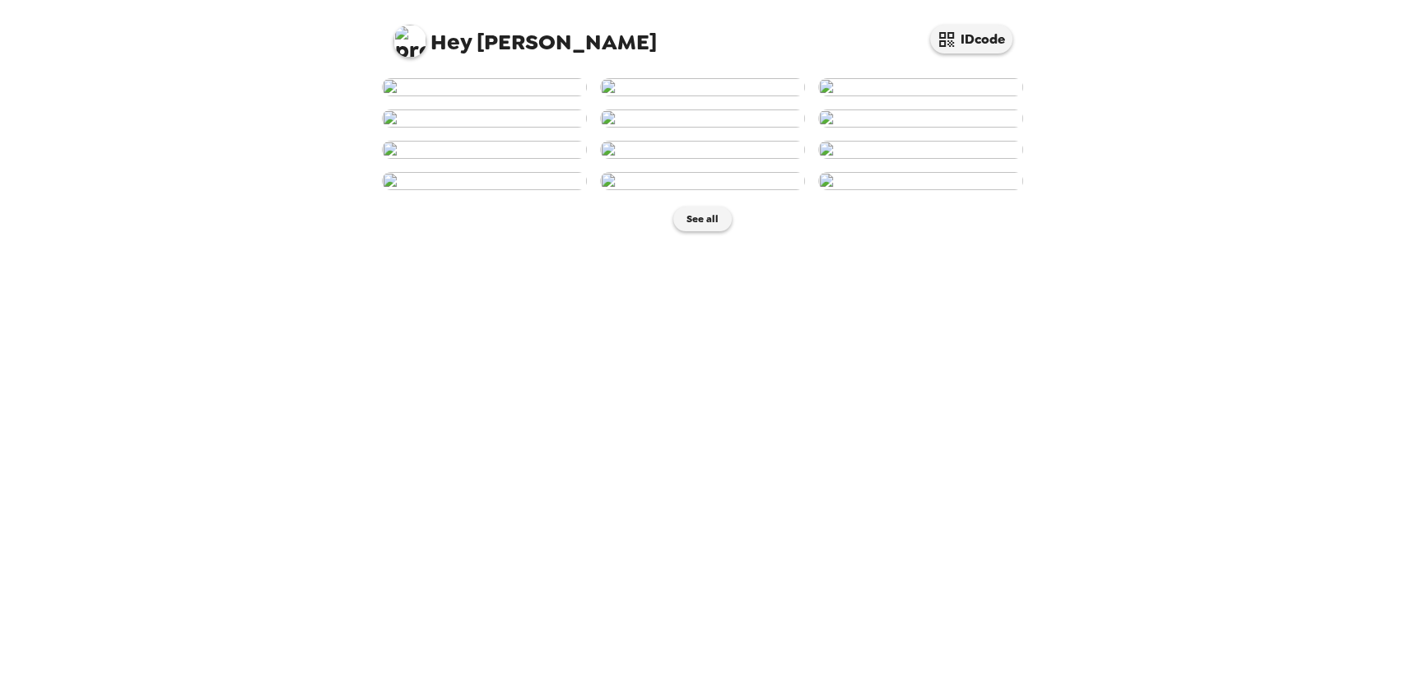
click at [670, 128] on img at bounding box center [702, 118] width 205 height 18
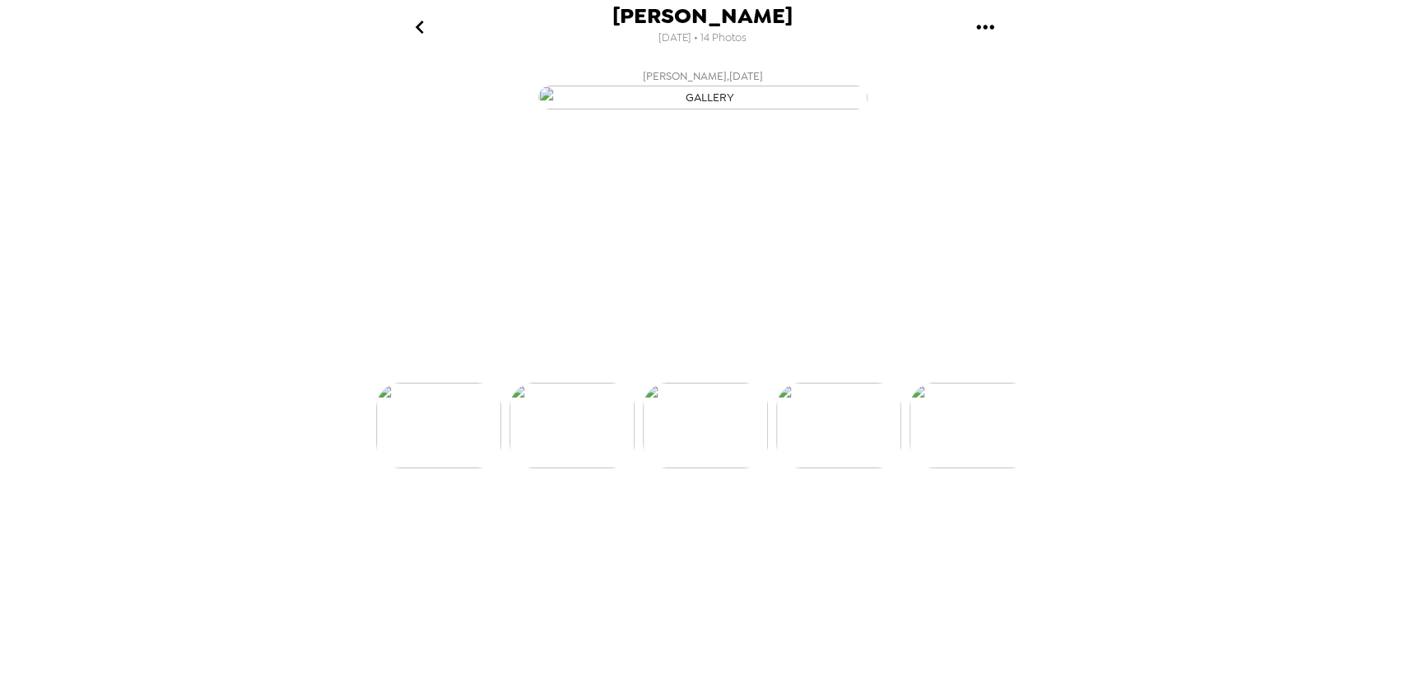
scroll to position [0, 532]
click at [644, 378] on button "Backdrops" at bounding box center [665, 352] width 144 height 49
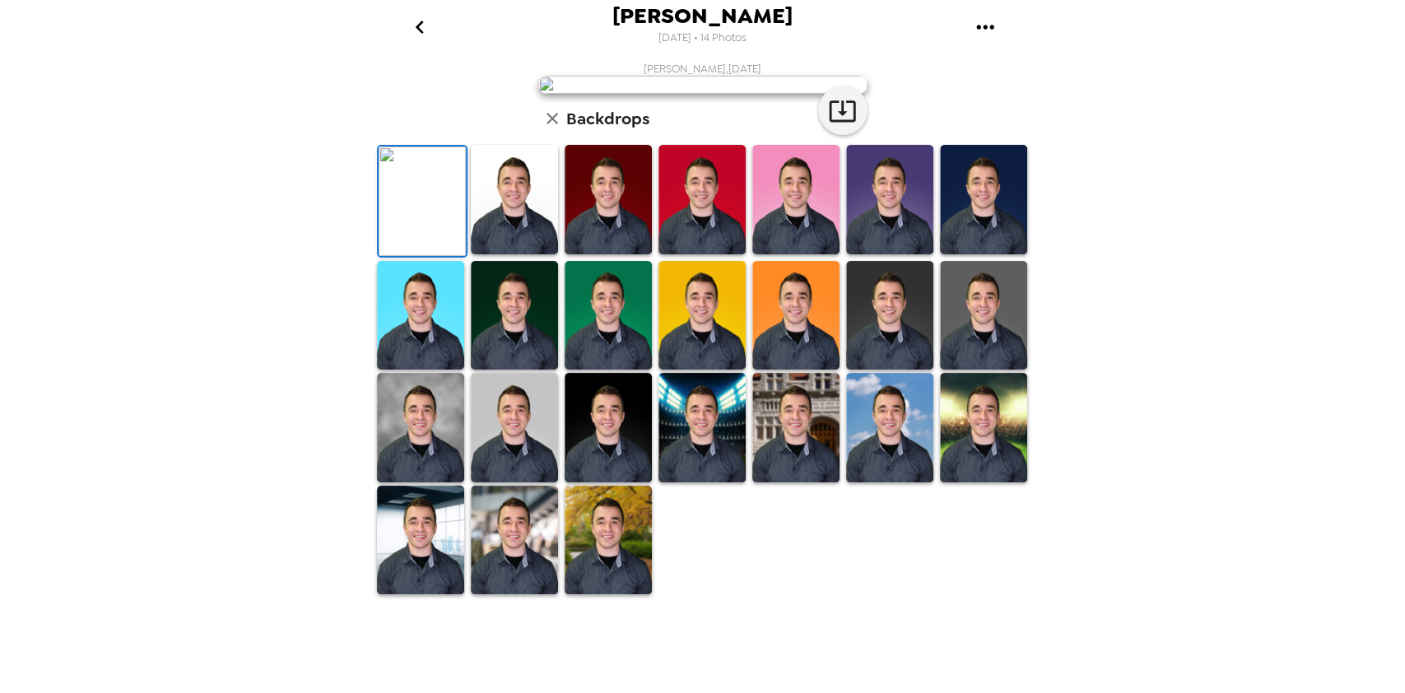
click at [865, 254] on img at bounding box center [889, 199] width 87 height 109
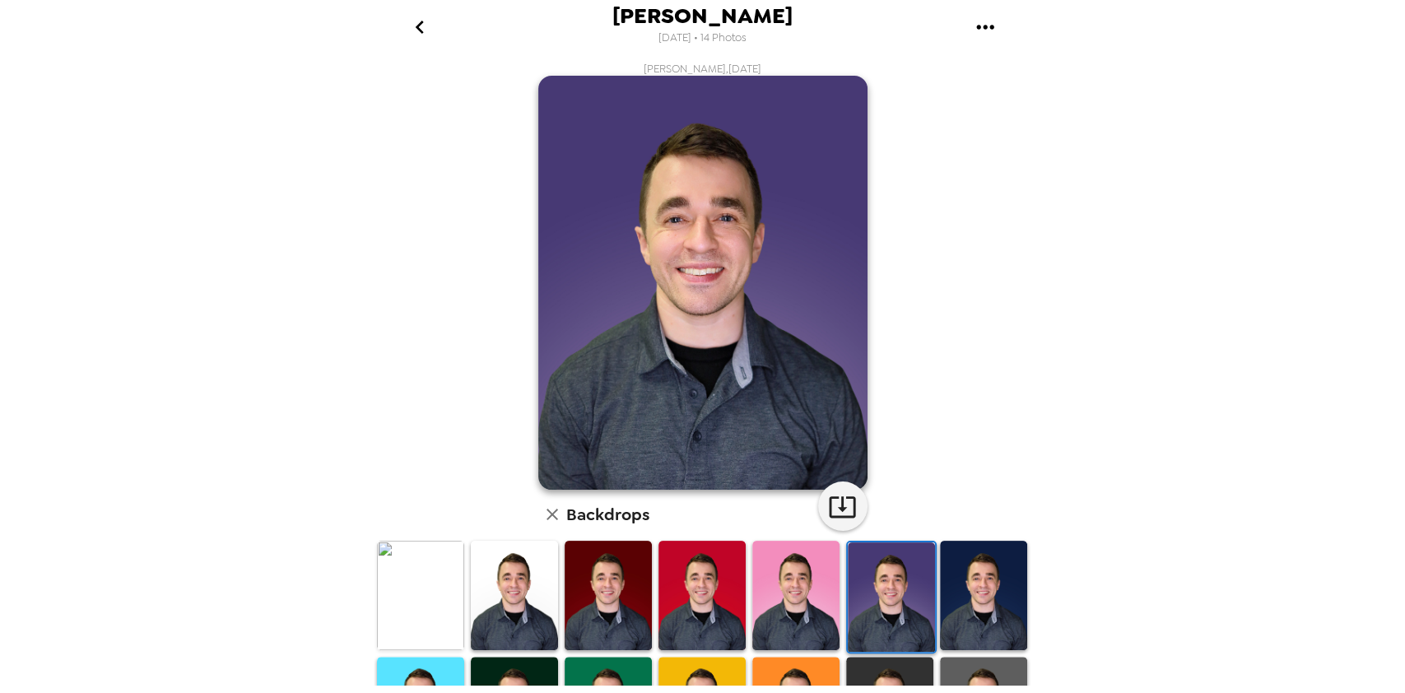
click at [951, 589] on img at bounding box center [983, 595] width 87 height 109
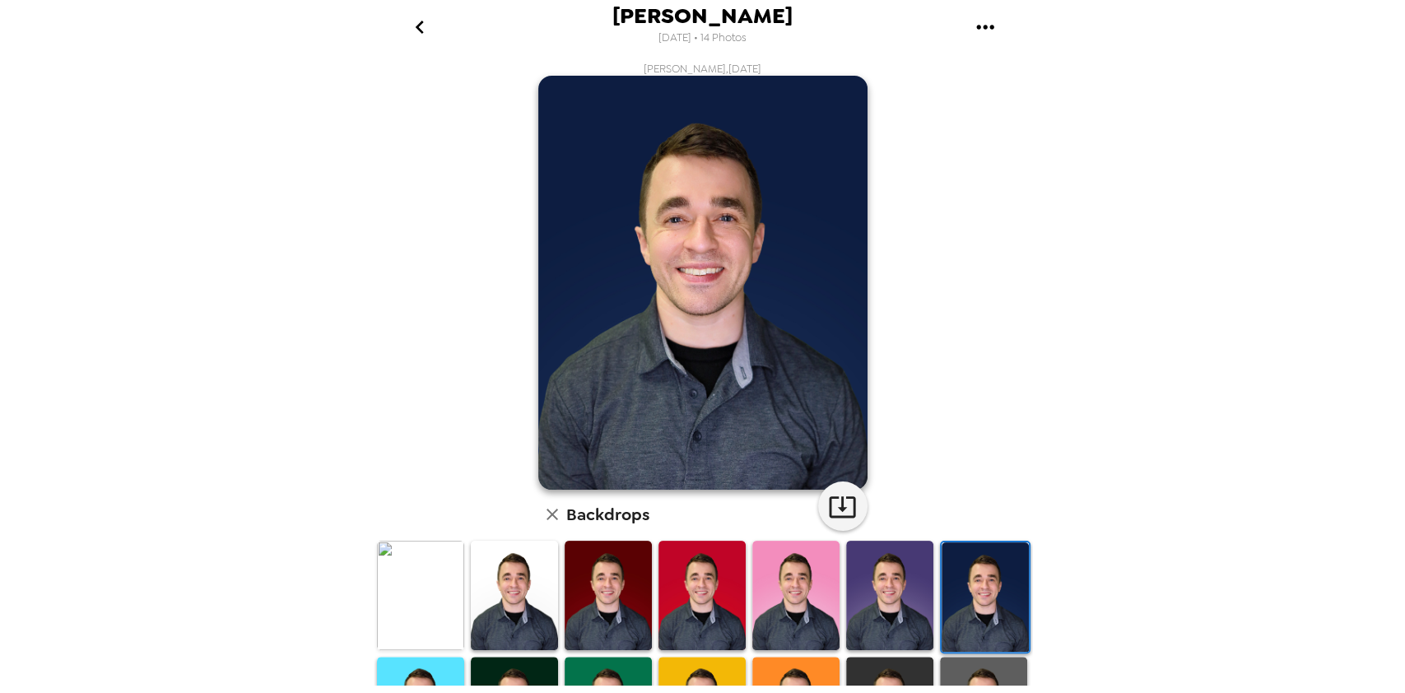
click at [784, 598] on img at bounding box center [795, 595] width 87 height 109
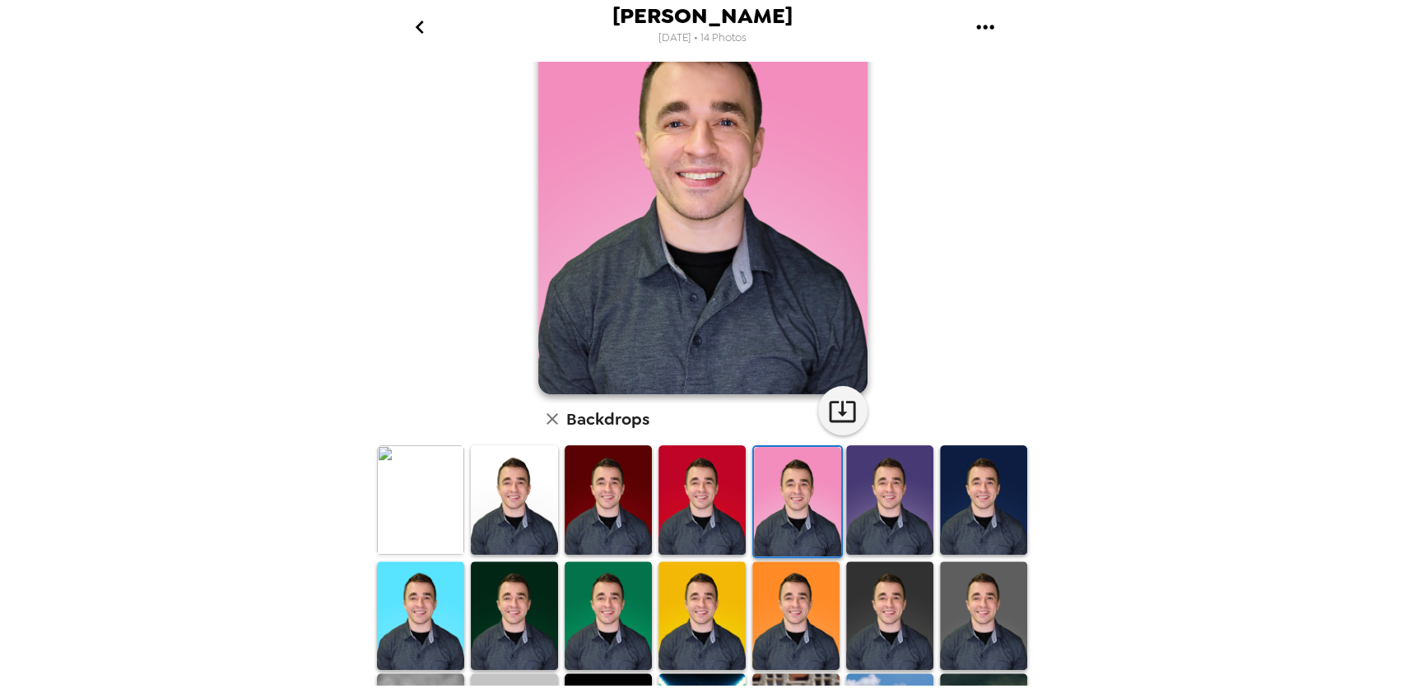
scroll to position [58, 0]
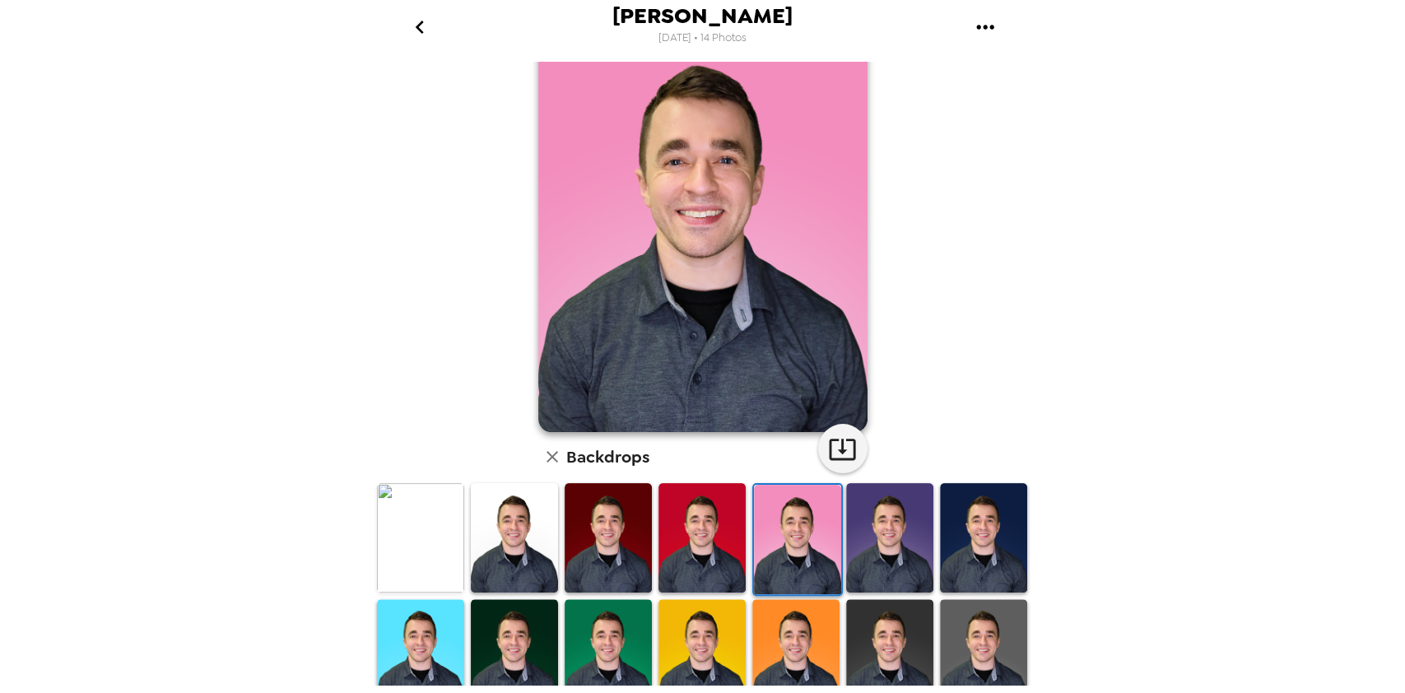
click at [713, 635] on img at bounding box center [701, 653] width 87 height 109
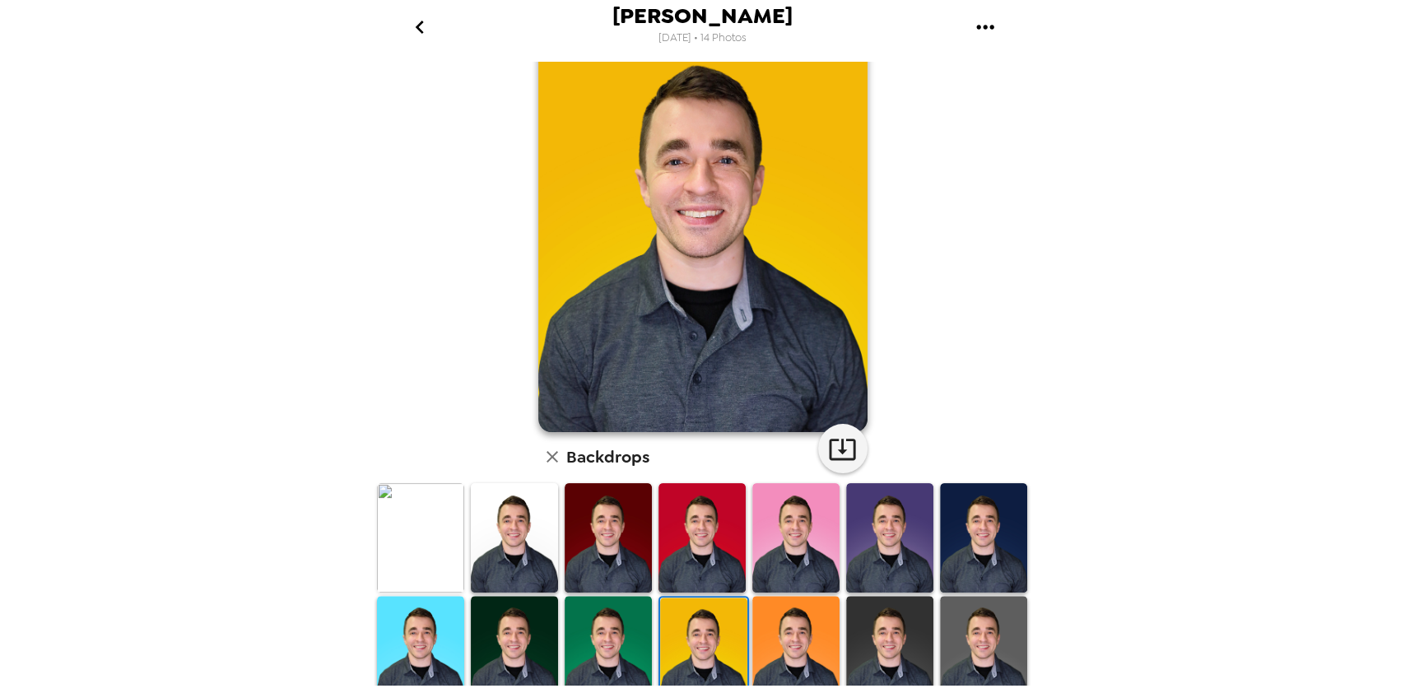
click at [770, 640] on img at bounding box center [795, 650] width 87 height 109
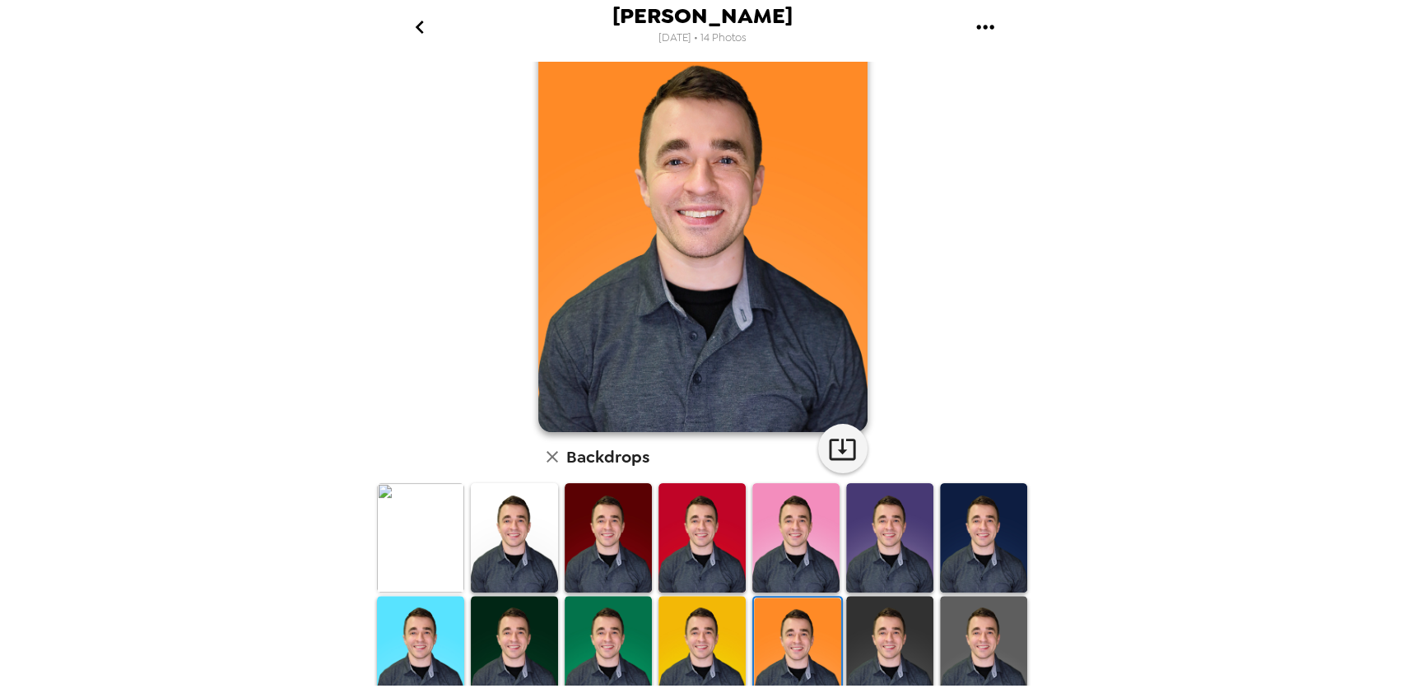
click at [612, 629] on img at bounding box center [608, 650] width 87 height 109
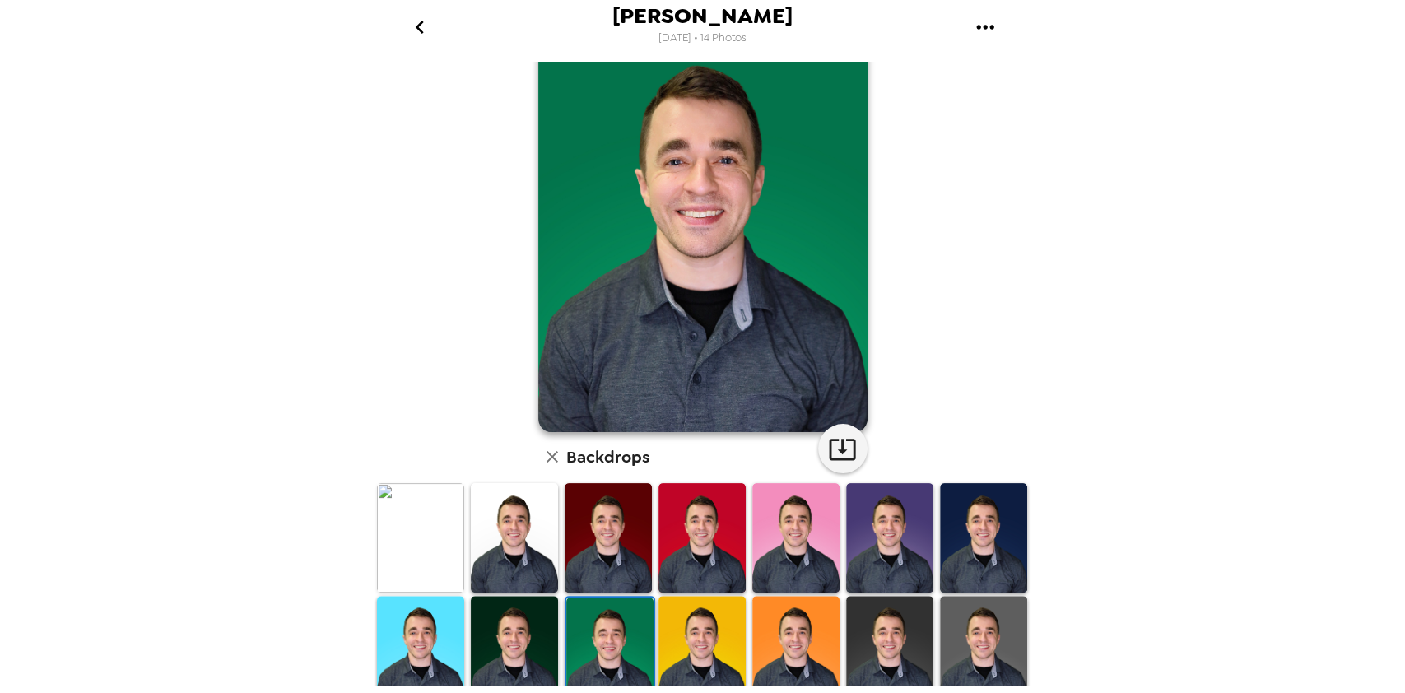
click at [522, 616] on img at bounding box center [514, 650] width 87 height 109
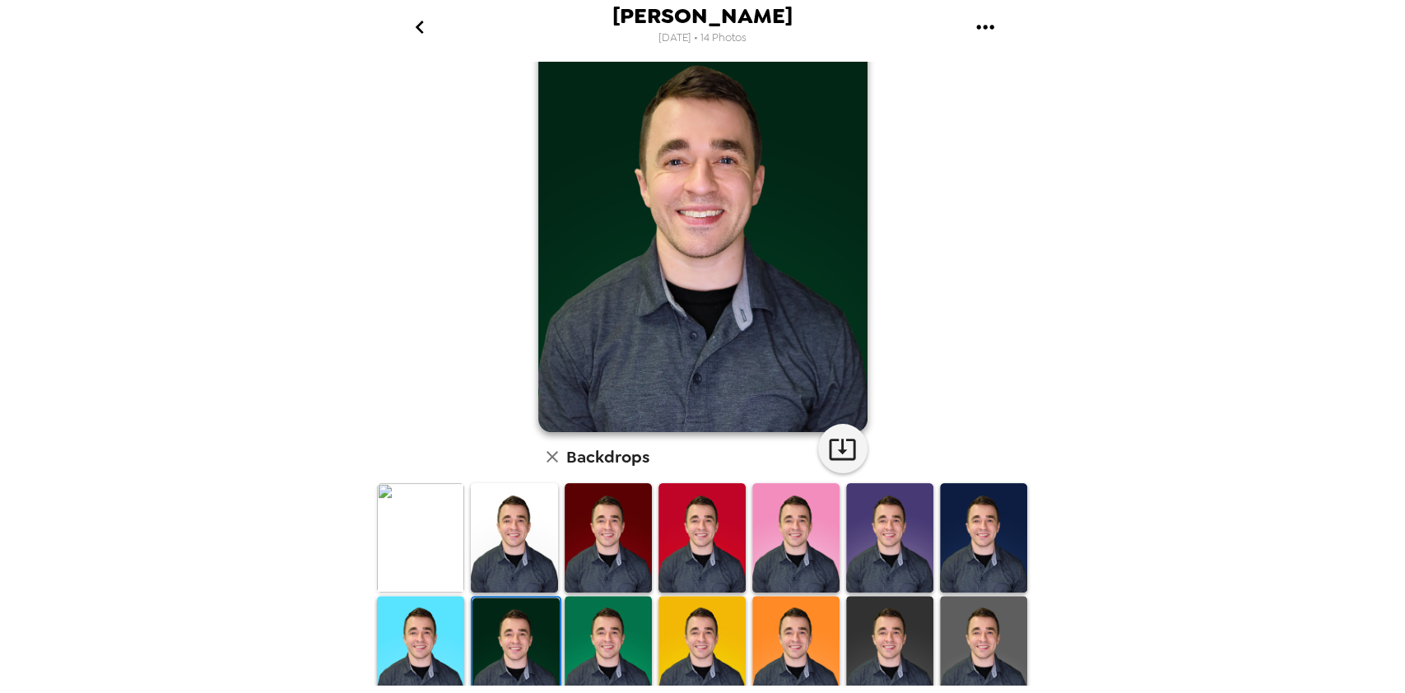
click at [431, 606] on img at bounding box center [420, 650] width 87 height 109
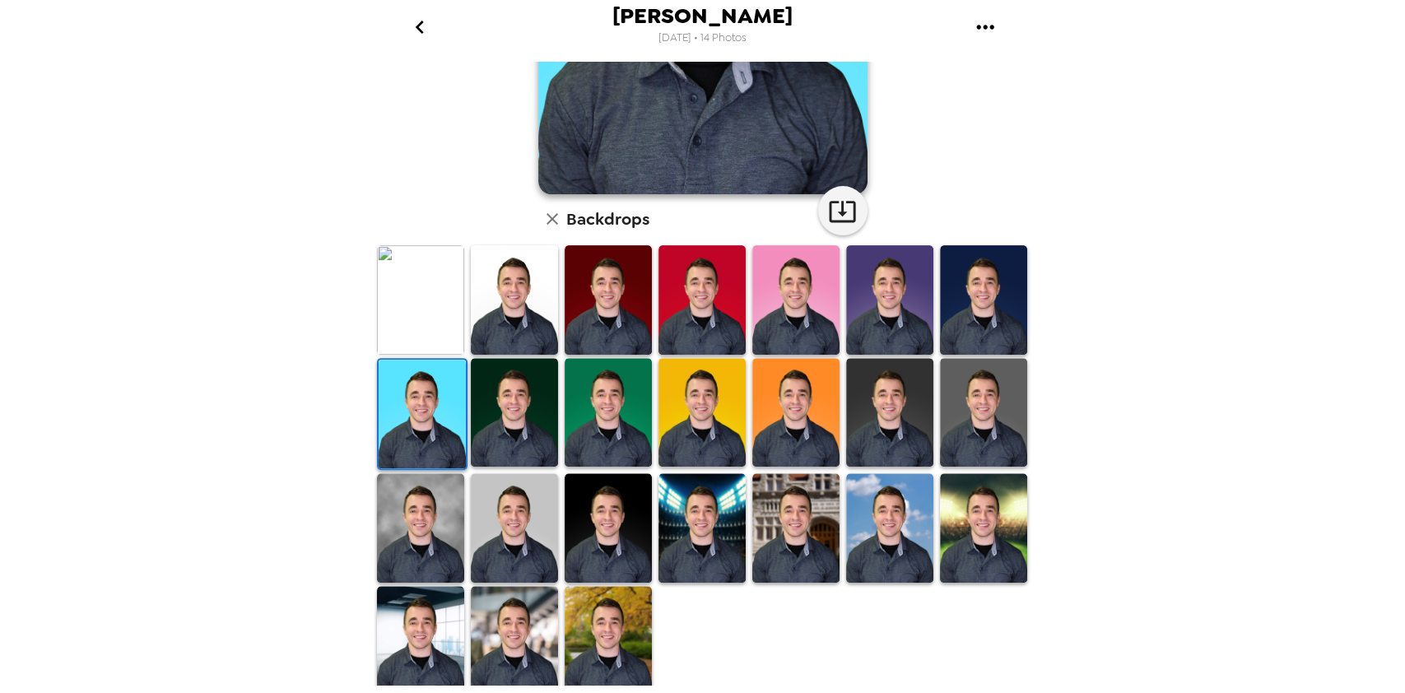
scroll to position [0, 0]
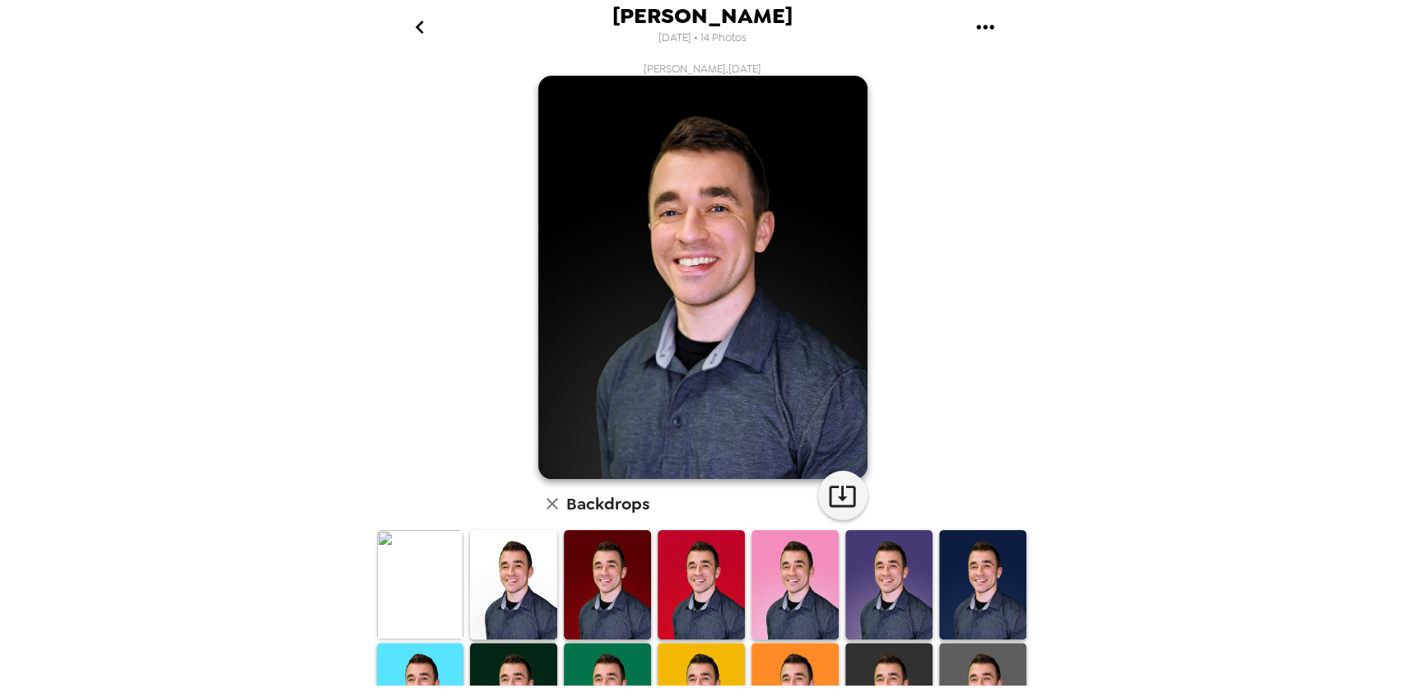
drag, startPoint x: 0, startPoint y: 0, endPoint x: 991, endPoint y: 18, distance: 991.1
click at [991, 18] on icon "gallery menu" at bounding box center [985, 27] width 26 height 26
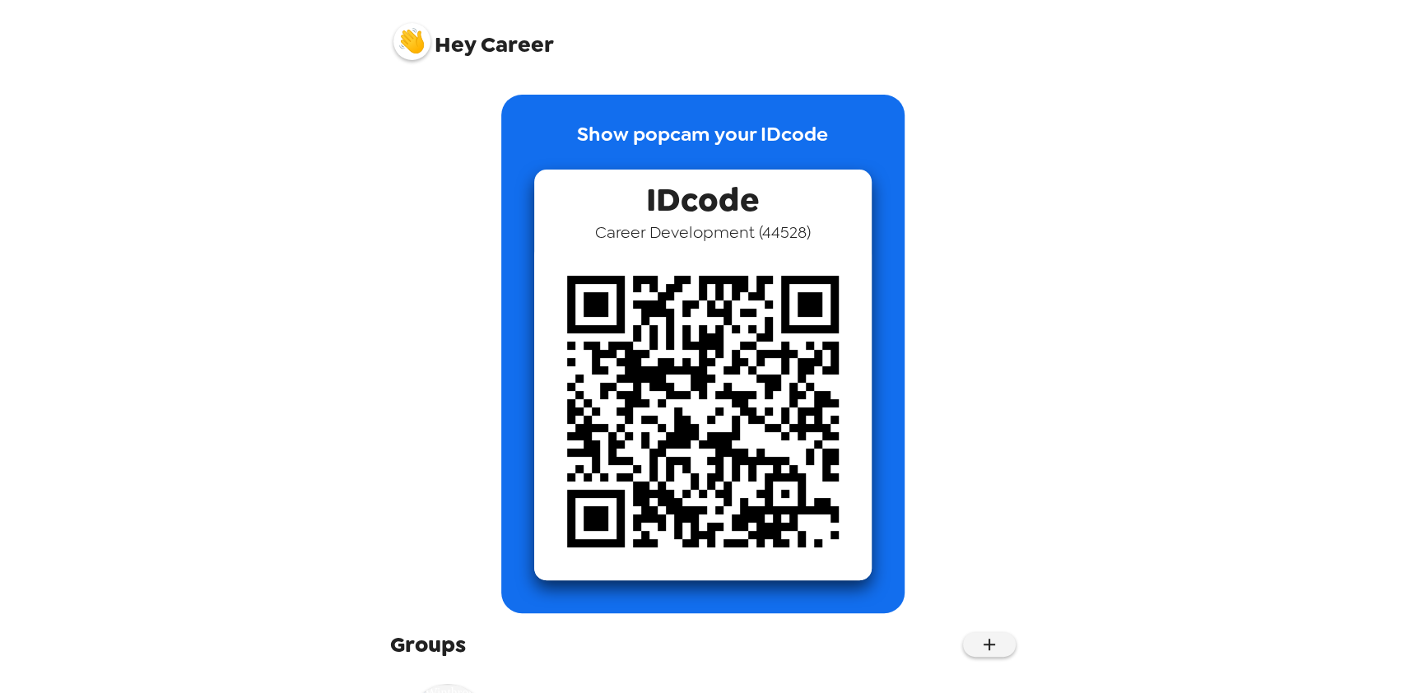
scroll to position [115, 0]
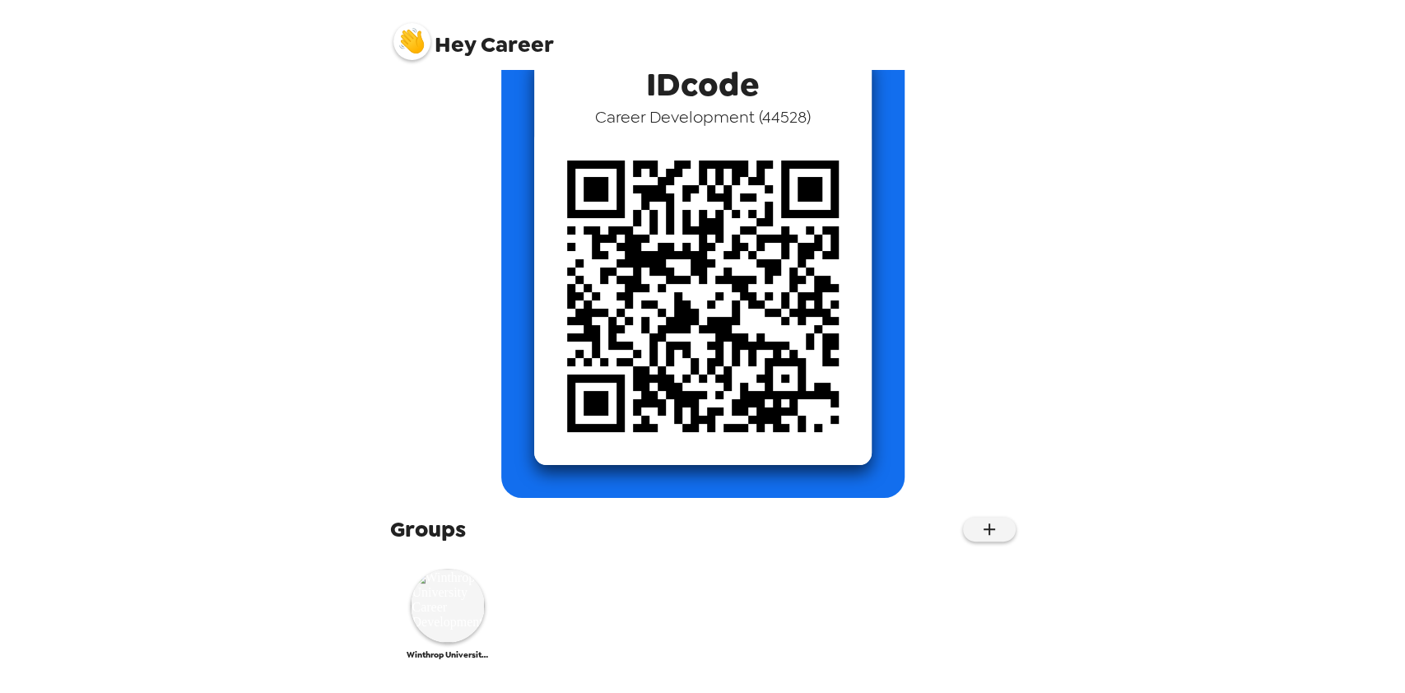
click at [444, 608] on img at bounding box center [448, 606] width 74 height 74
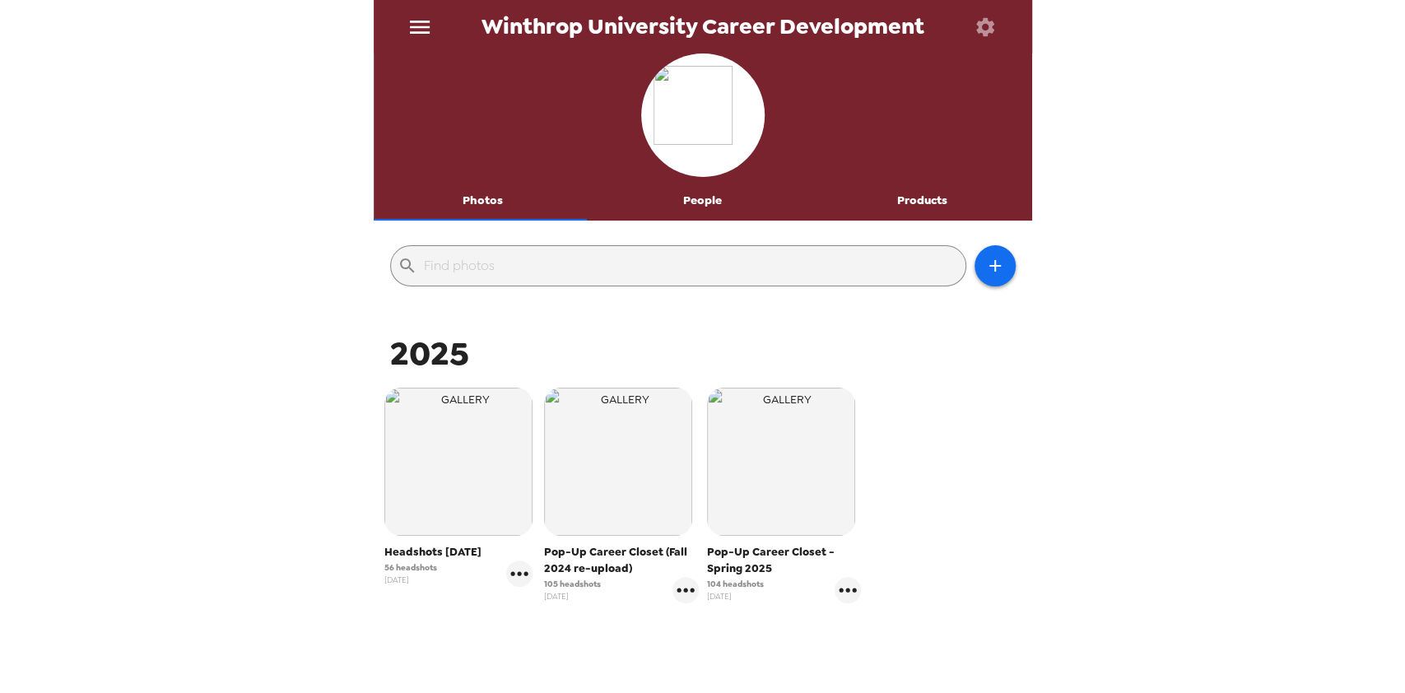
click at [454, 497] on img "button" at bounding box center [458, 462] width 148 height 148
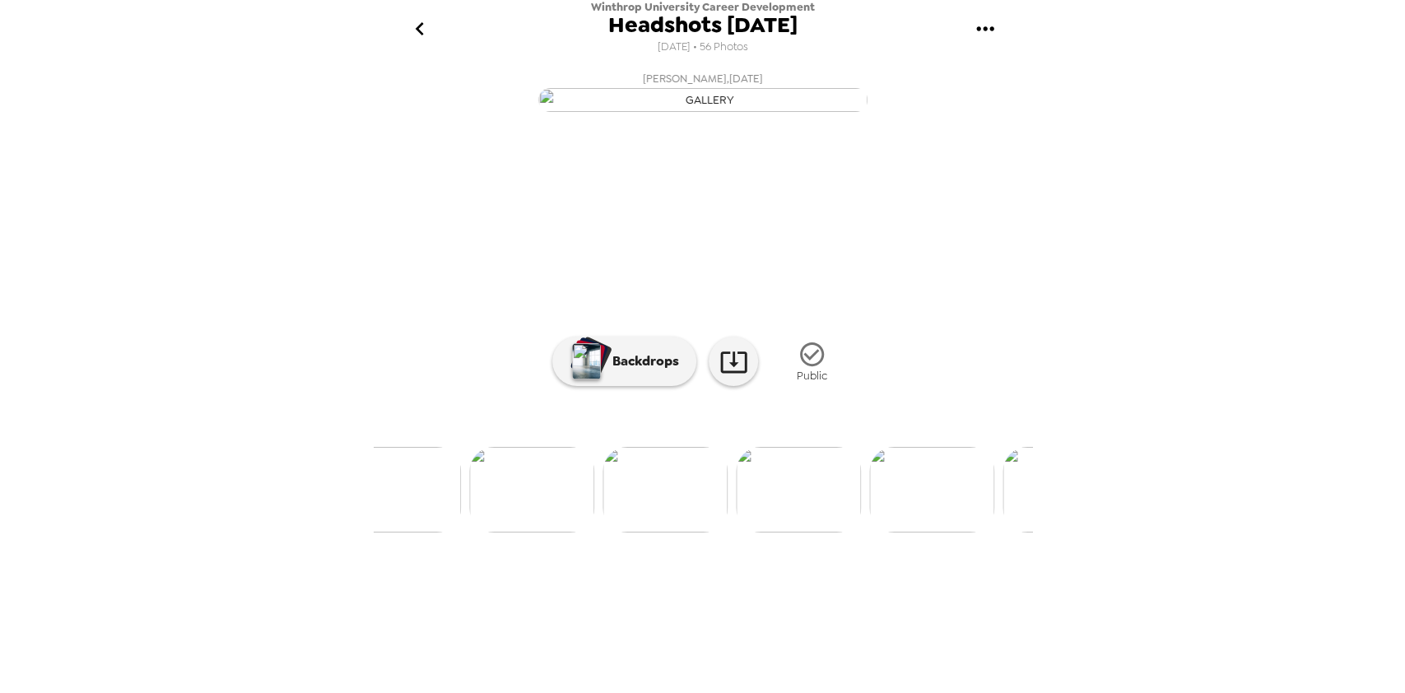
scroll to position [0, 1247]
click at [625, 533] on img at bounding box center [655, 490] width 125 height 86
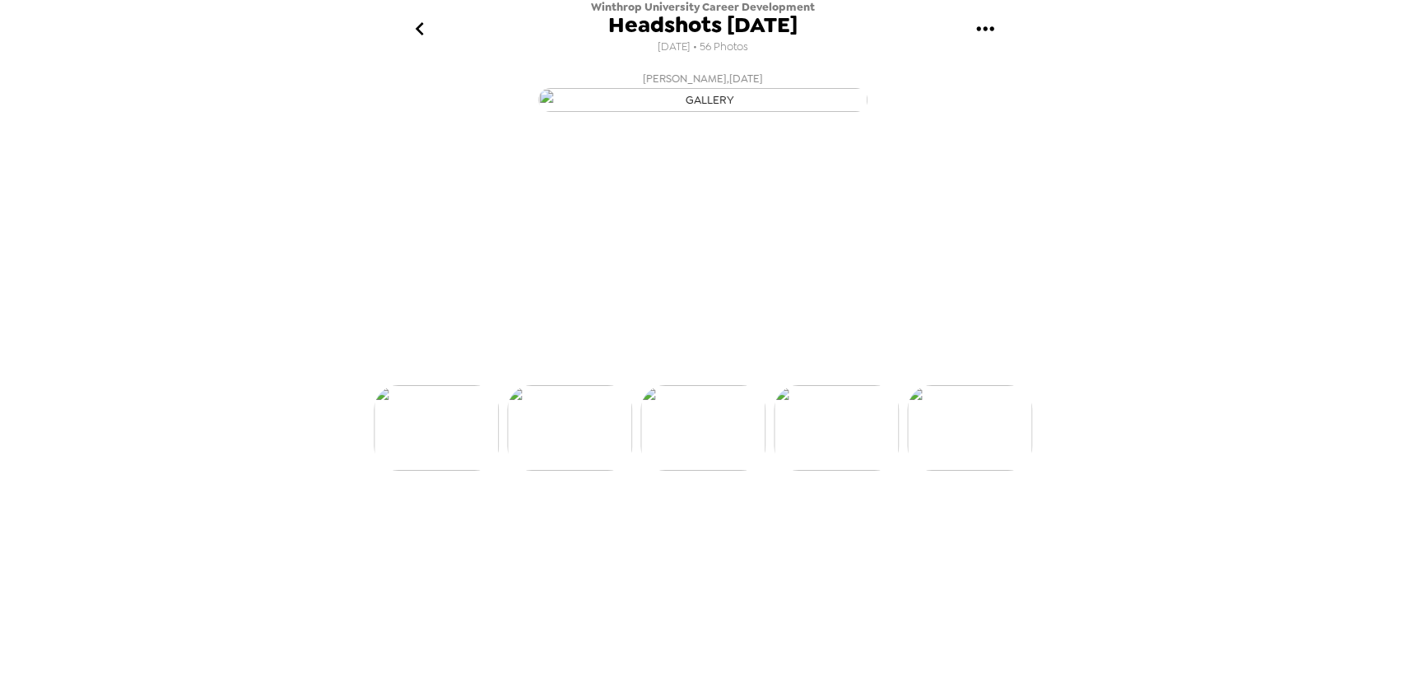
scroll to position [0, 1198]
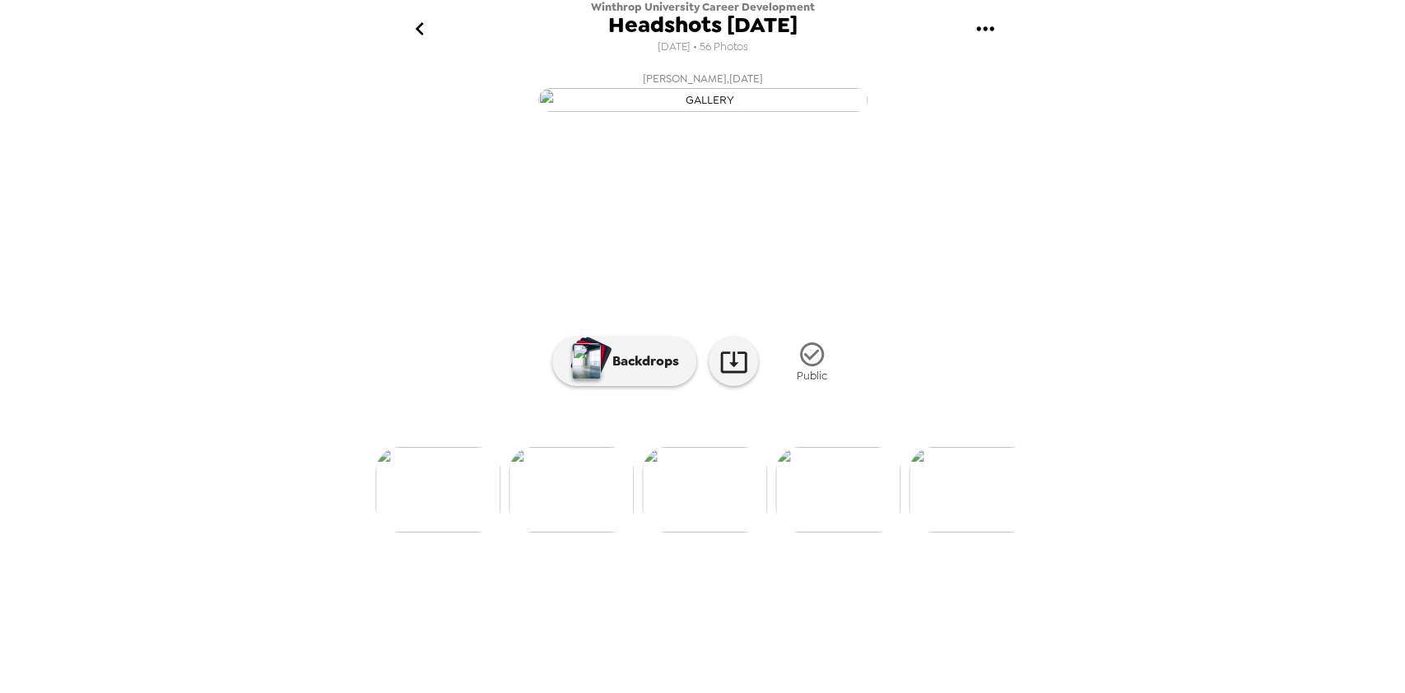
click at [828, 533] on img at bounding box center [837, 490] width 125 height 86
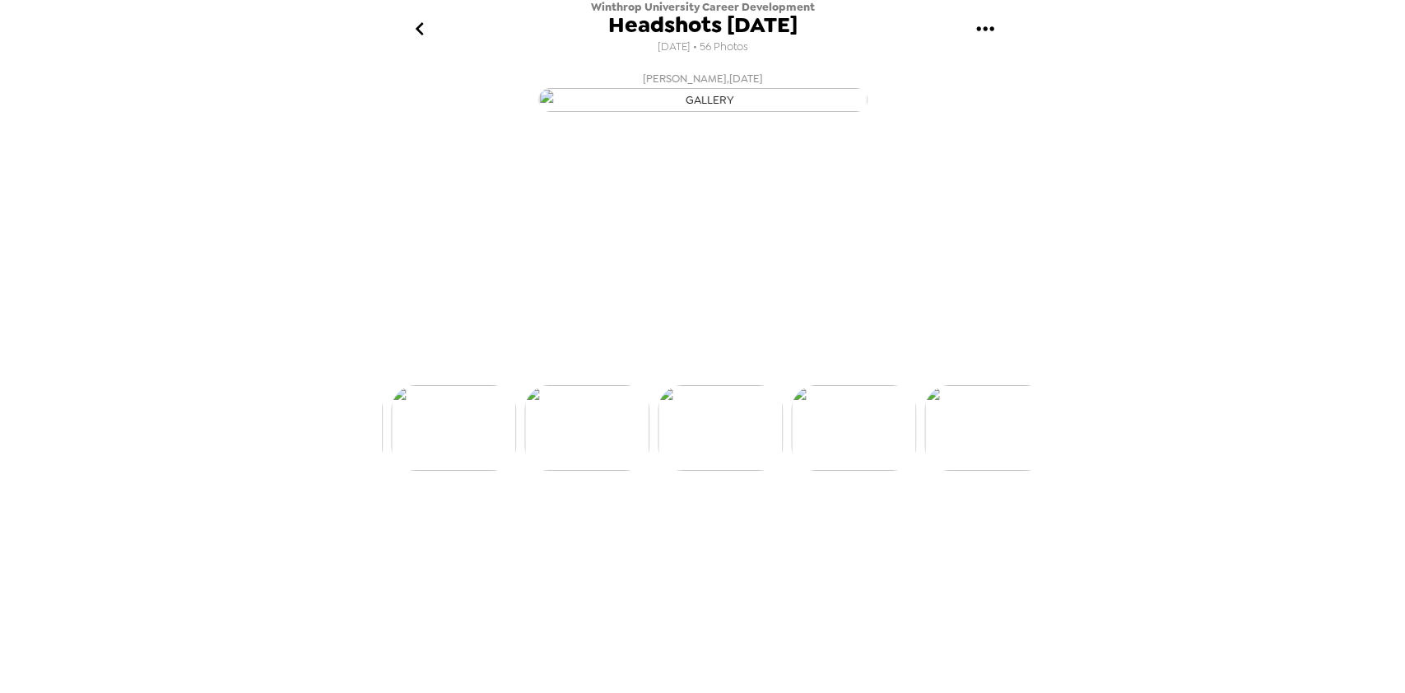
scroll to position [0, 1332]
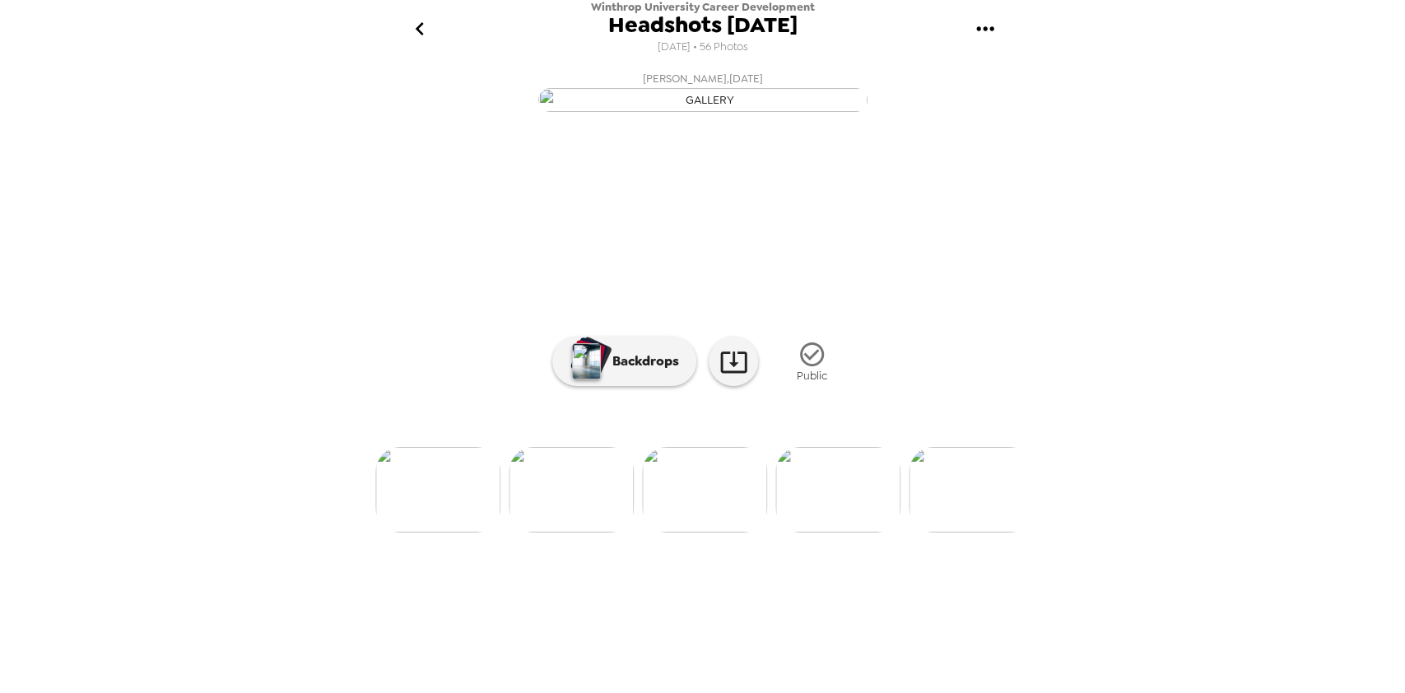
click at [828, 533] on img at bounding box center [837, 490] width 125 height 86
click at [835, 533] on img at bounding box center [837, 490] width 125 height 86
click at [582, 379] on img "button" at bounding box center [586, 361] width 29 height 36
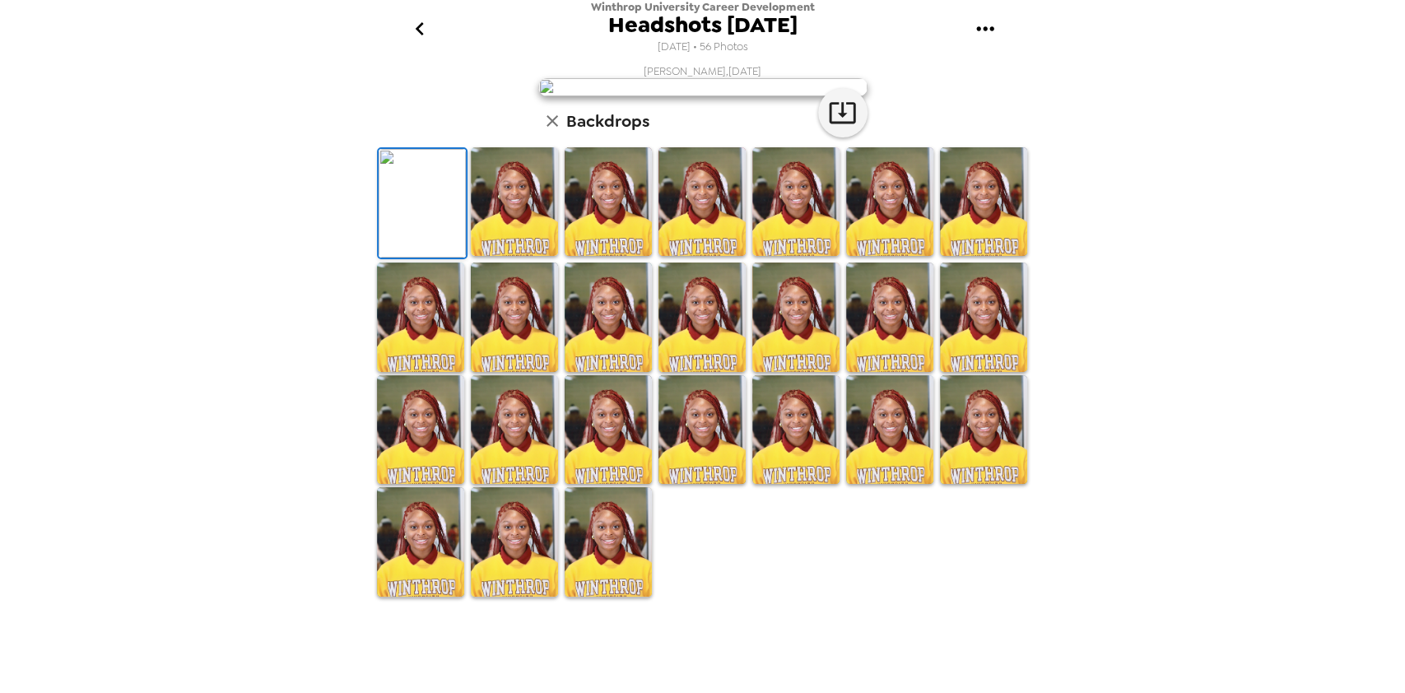
scroll to position [109, 0]
click at [678, 257] on img at bounding box center [701, 201] width 87 height 109
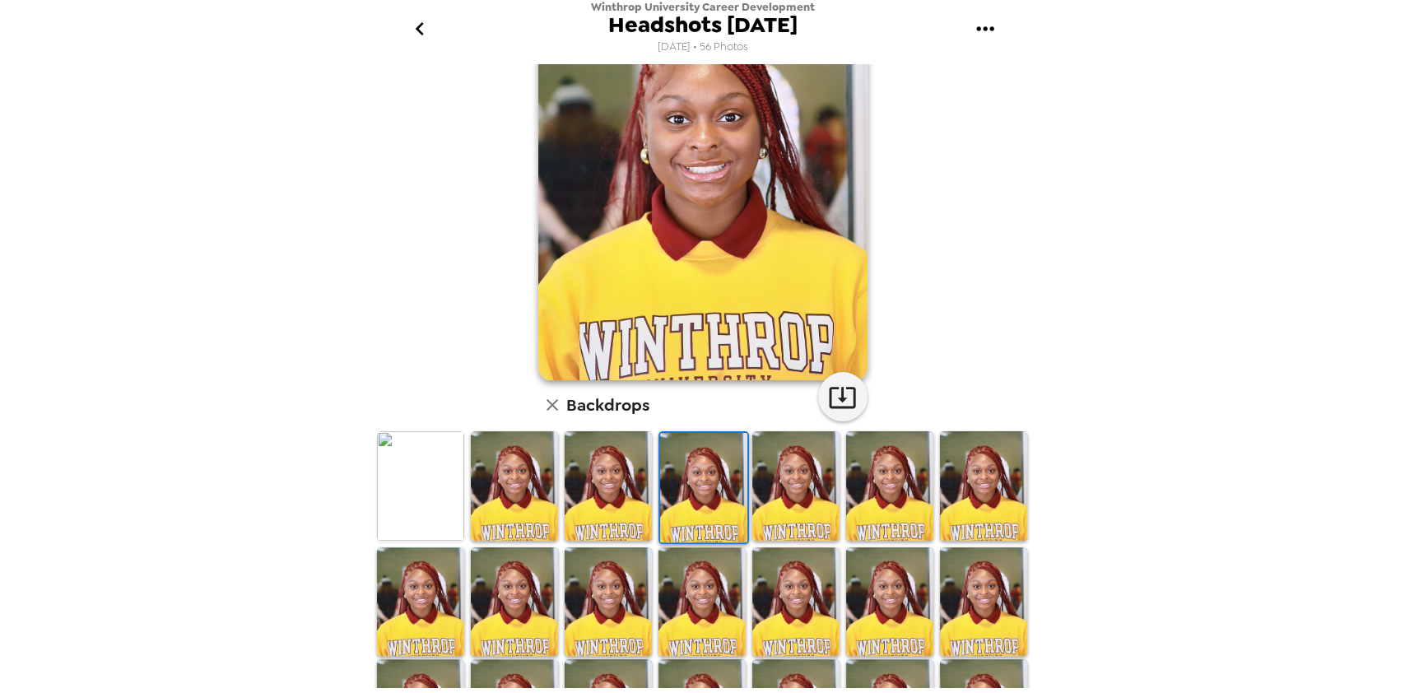
click at [622, 512] on img at bounding box center [608, 485] width 87 height 109
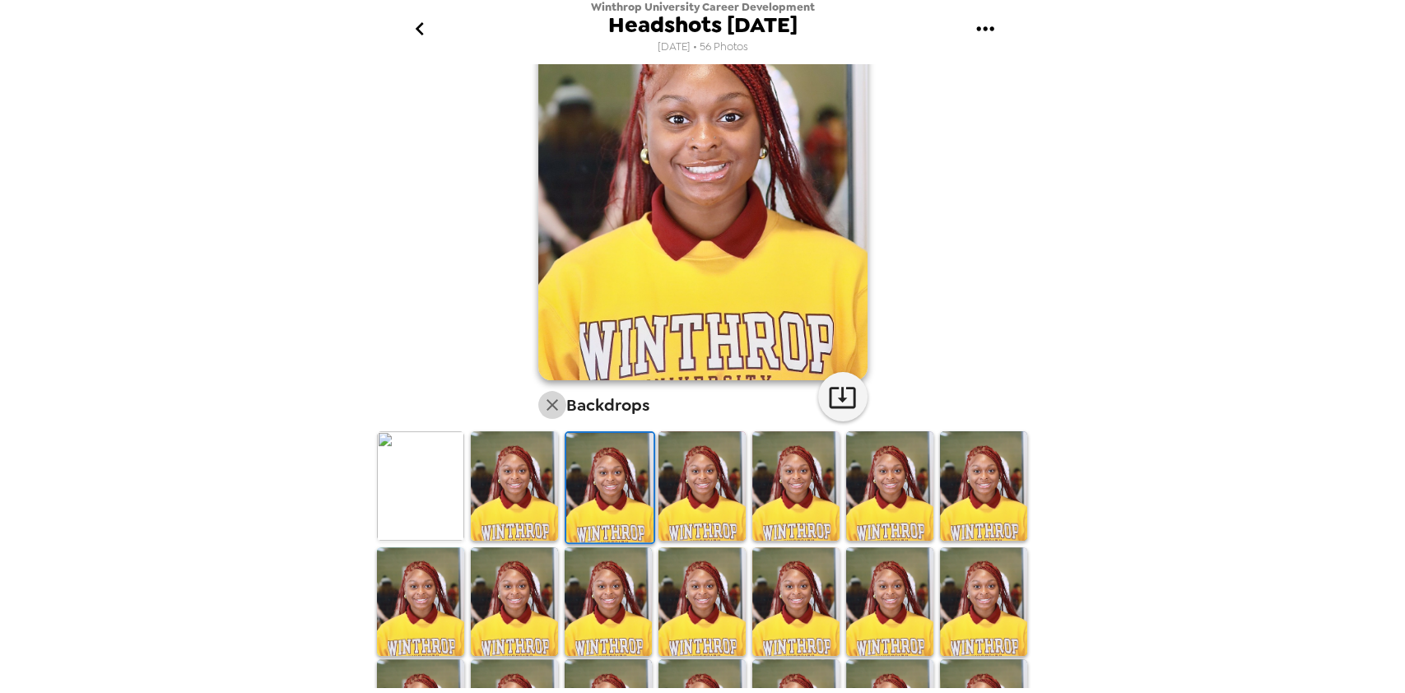
click at [542, 398] on icon "button" at bounding box center [552, 405] width 20 height 20
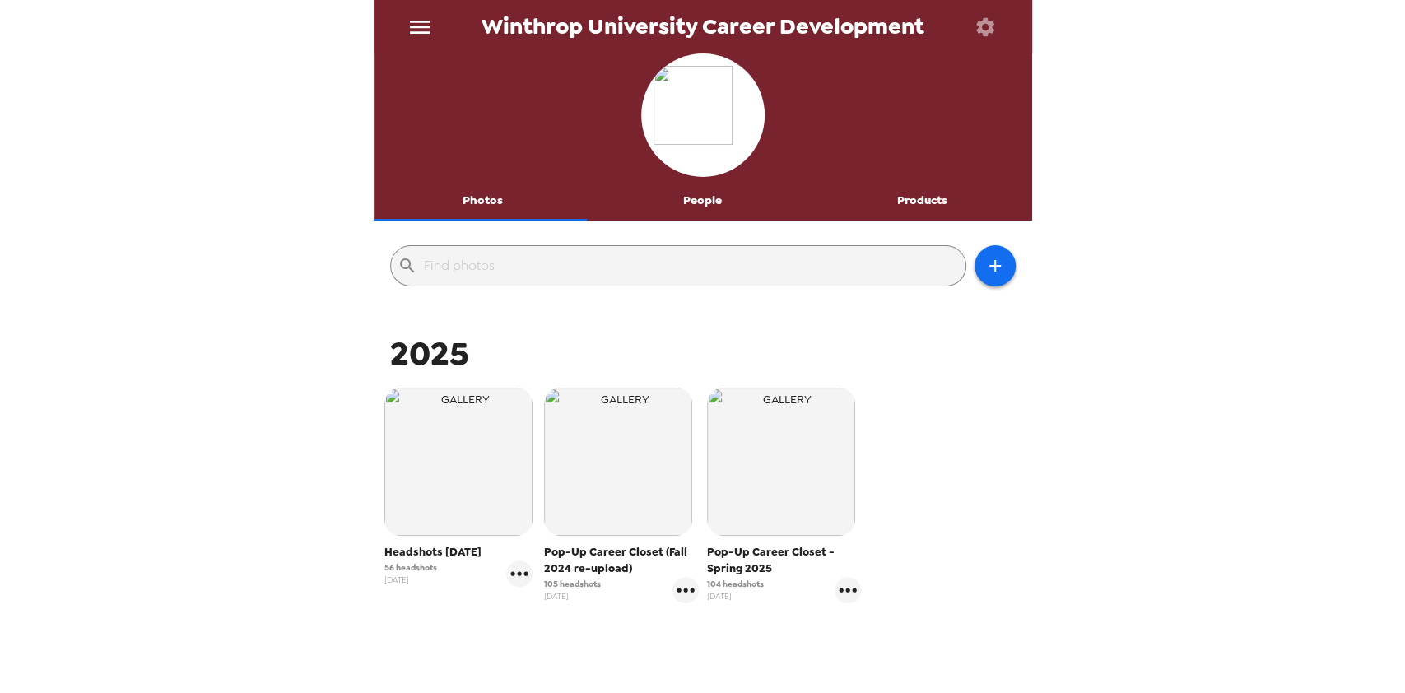
click at [473, 500] on img "button" at bounding box center [458, 462] width 148 height 148
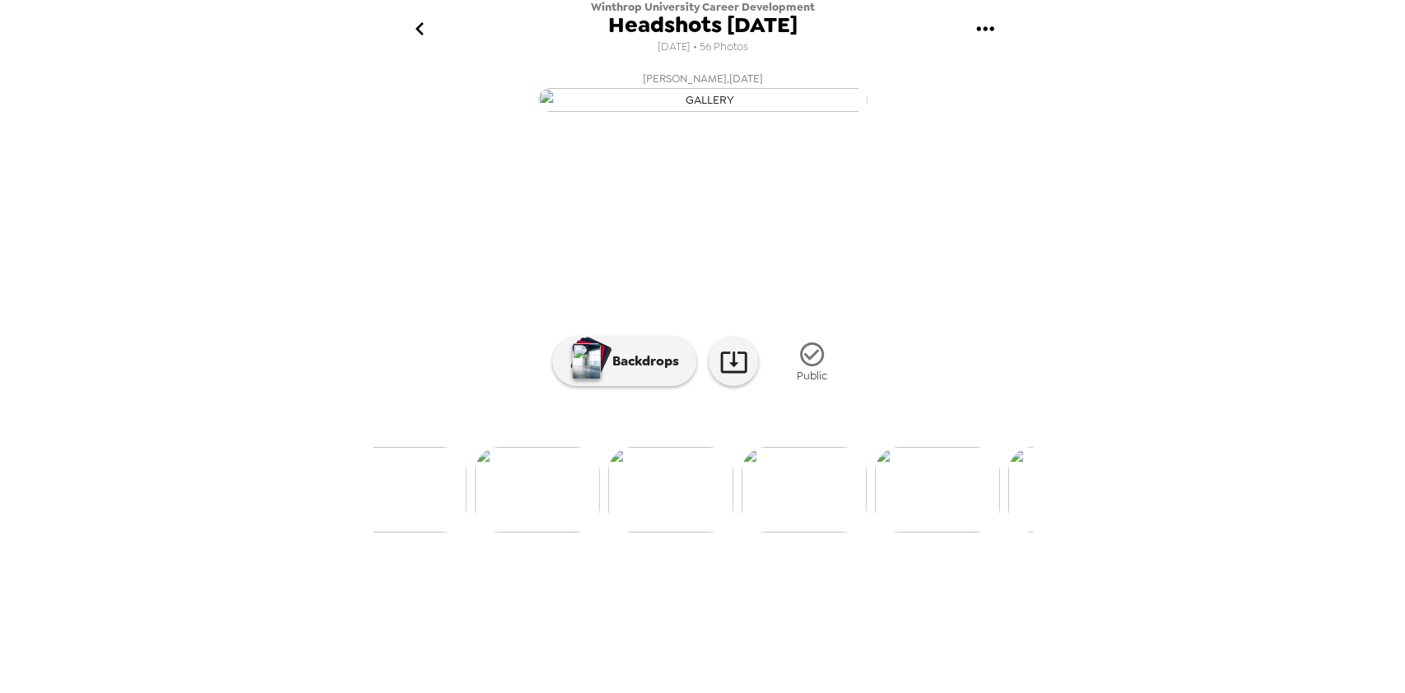
scroll to position [0, 3742]
drag, startPoint x: 1008, startPoint y: 534, endPoint x: 1015, endPoint y: 592, distance: 58.0
click at [1015, 592] on div "[PERSON_NAME] , [DATE] [PERSON_NAME] , [DATE] [PERSON_NAME] , [DATE] [PERSON_NA…" at bounding box center [703, 375] width 658 height 623
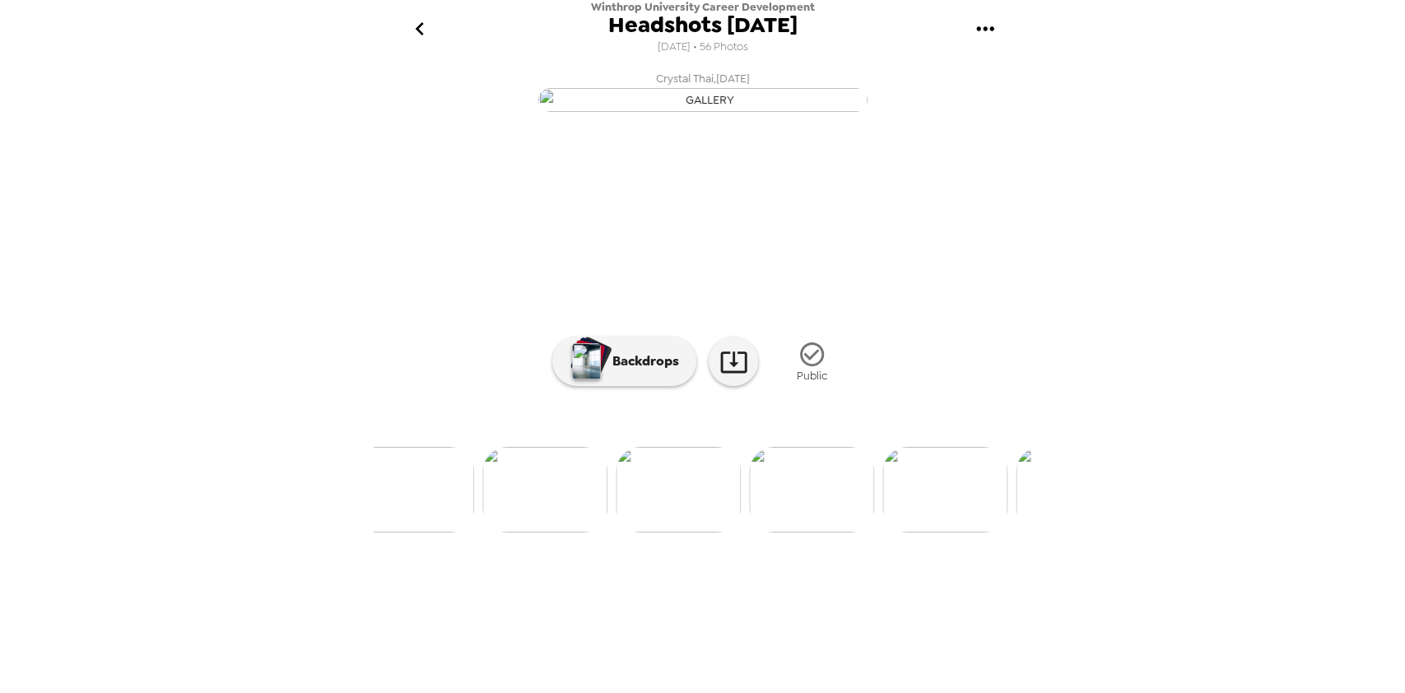
click at [691, 533] on img at bounding box center [678, 490] width 125 height 86
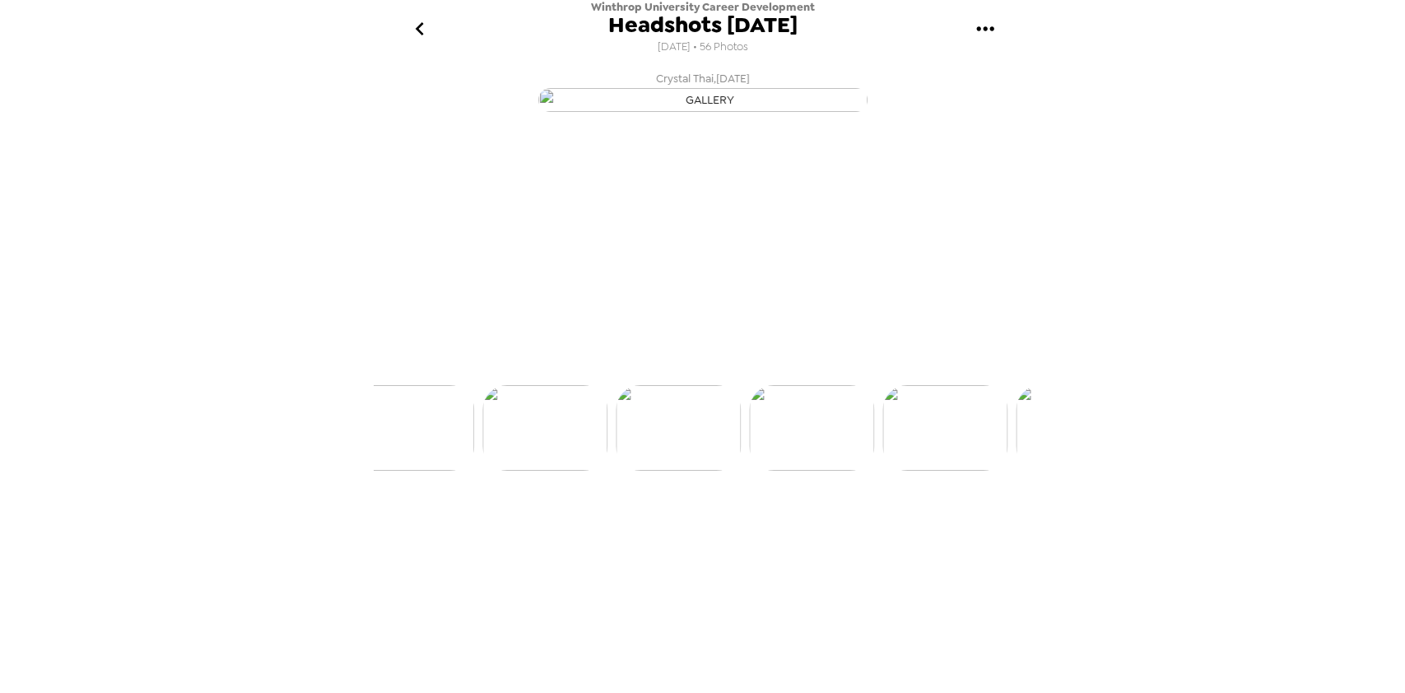
scroll to position [0, 5461]
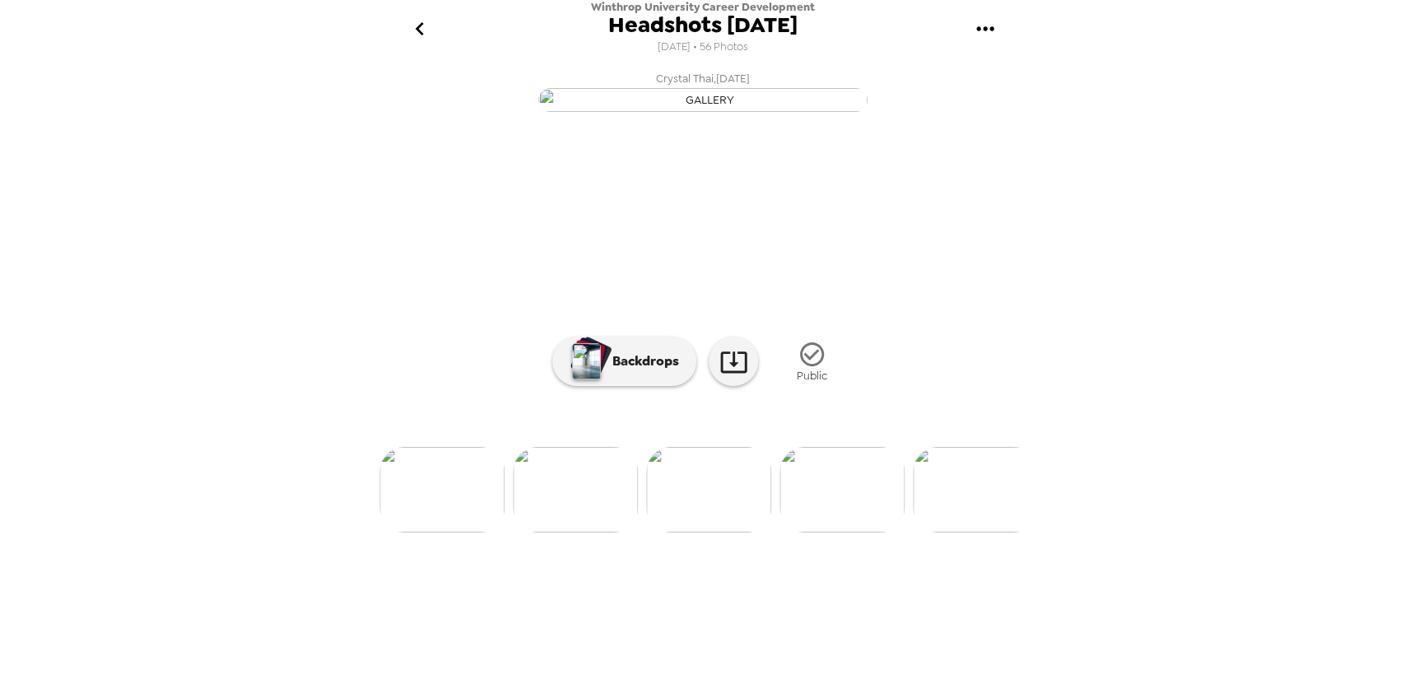
click at [719, 376] on icon at bounding box center [733, 361] width 29 height 29
click at [635, 371] on p "Backdrops" at bounding box center [641, 361] width 75 height 20
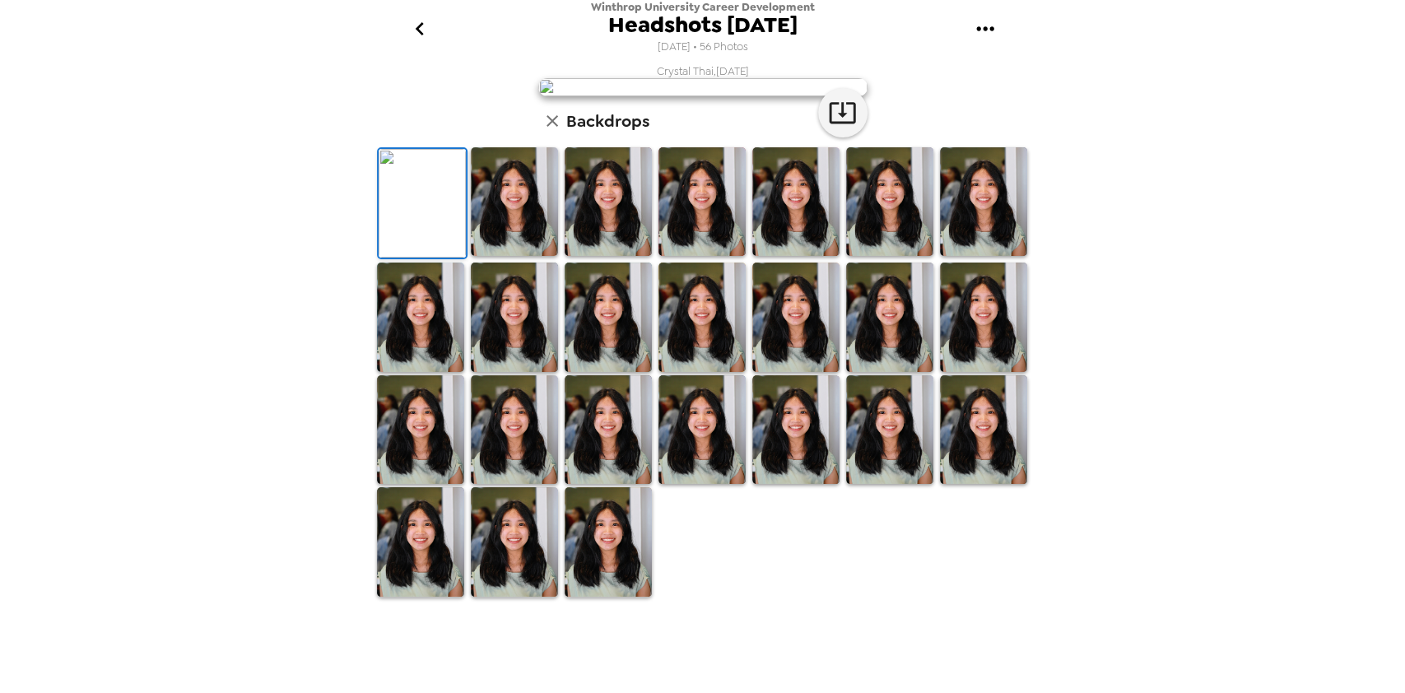
scroll to position [0, 0]
click at [572, 257] on img at bounding box center [608, 201] width 87 height 109
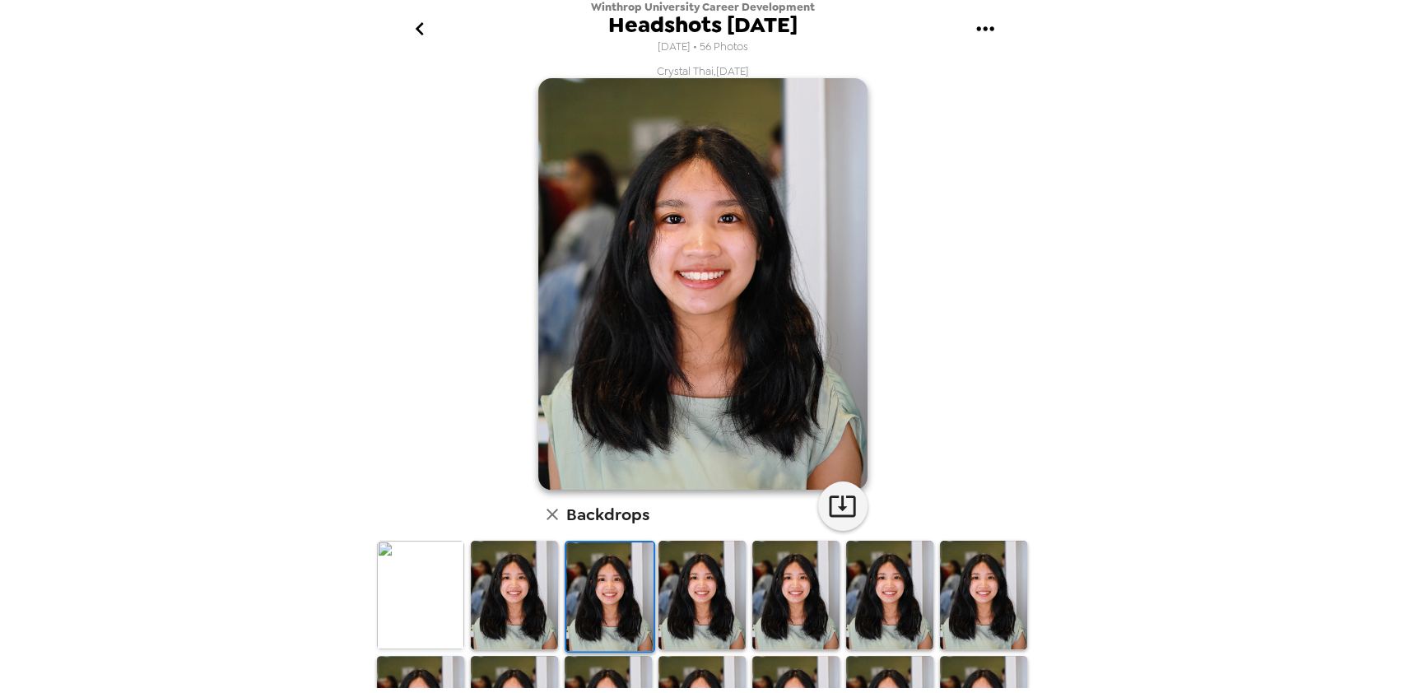
click at [679, 602] on img at bounding box center [701, 595] width 87 height 109
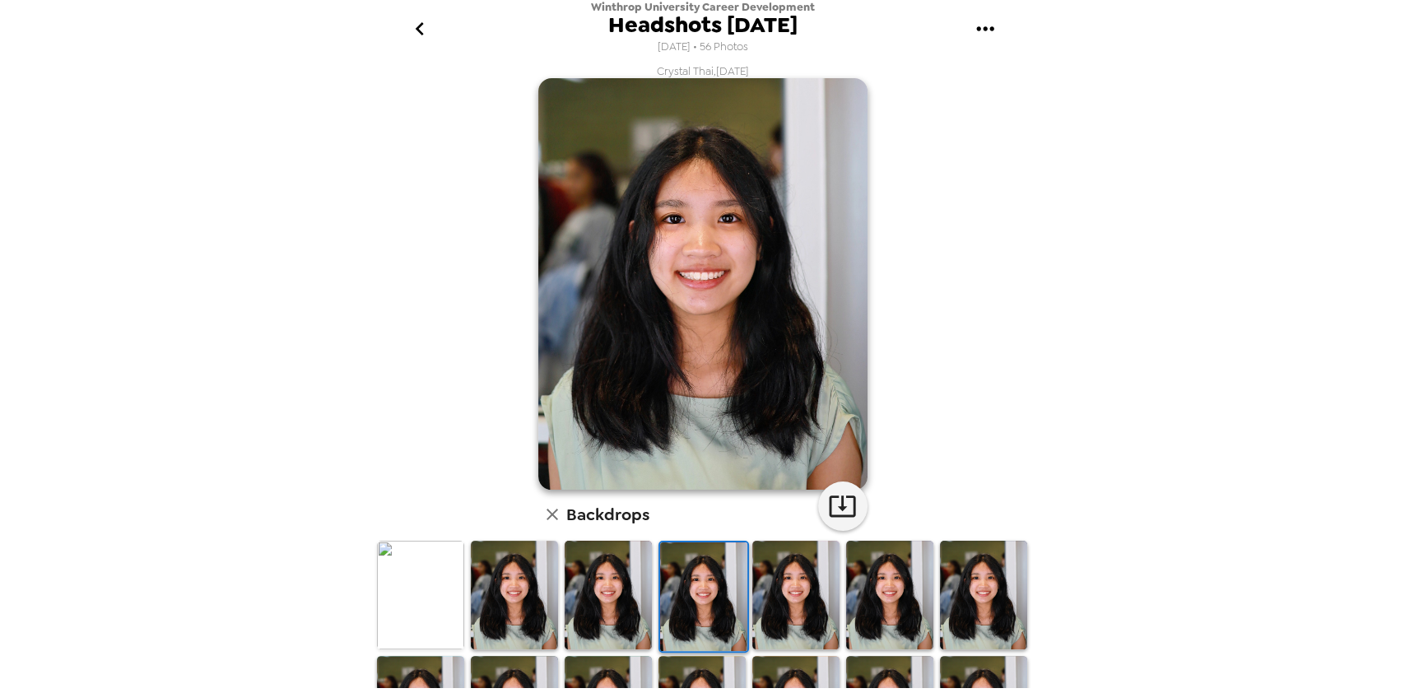
click at [1215, 252] on div "Winthrop University Career Development Headshots [DATE] [DATE] • 56 Photos Crys…" at bounding box center [702, 346] width 1405 height 693
click at [417, 26] on icon "go back" at bounding box center [420, 29] width 26 height 26
